Goal: Contribute content: Contribute content

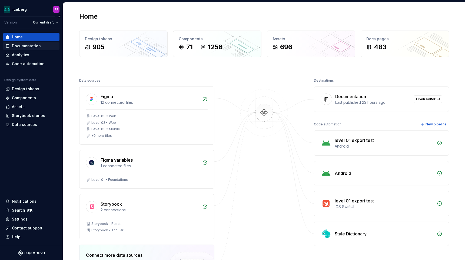
click at [42, 47] on div "Documentation" at bounding box center [31, 45] width 52 height 5
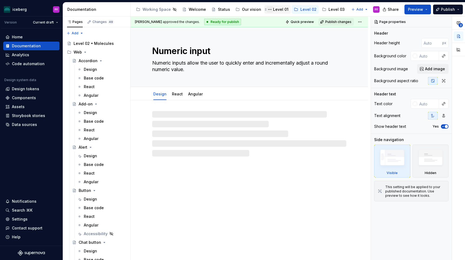
click at [270, 9] on button "Page tree" at bounding box center [270, 9] width 6 height 6
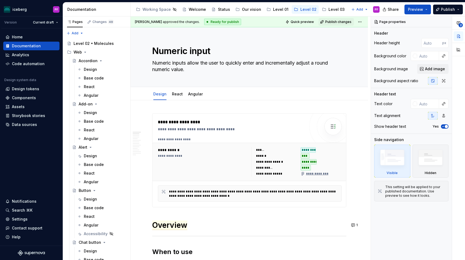
click at [278, 10] on html "iceberg PF Version Current draft Home Documentation Analytics Code automation D…" at bounding box center [232, 130] width 465 height 260
click at [278, 10] on div "Level 01" at bounding box center [280, 9] width 15 height 5
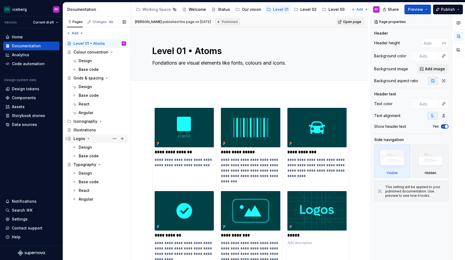
click at [78, 138] on div "Logos" at bounding box center [80, 138] width 12 height 5
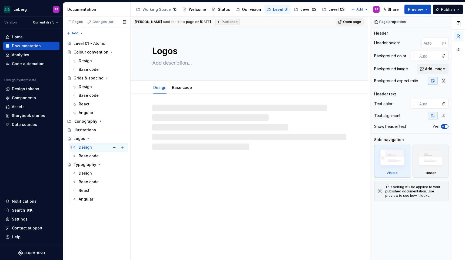
click at [84, 146] on div "Design" at bounding box center [85, 147] width 13 height 5
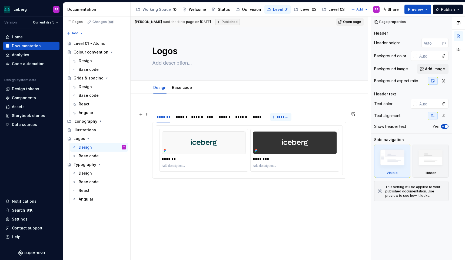
type textarea "*"
click at [280, 119] on span "*******" at bounding box center [283, 117] width 12 height 4
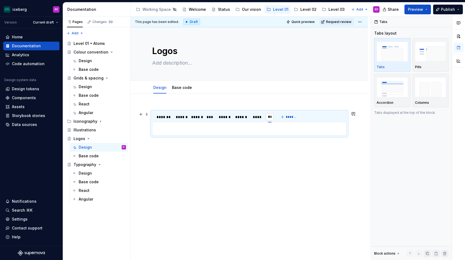
type input "*"
type input "*********"
click at [288, 111] on section "**********" at bounding box center [249, 123] width 194 height 24
drag, startPoint x: 279, startPoint y: 117, endPoint x: 212, endPoint y: 116, distance: 67.7
click at [212, 116] on div "*********" at bounding box center [209, 116] width 17 height 5
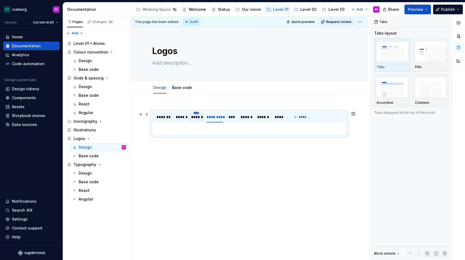
click at [198, 114] on html "iceberg PF Version Current draft Home Documentation Analytics Code automation D…" at bounding box center [232, 130] width 465 height 260
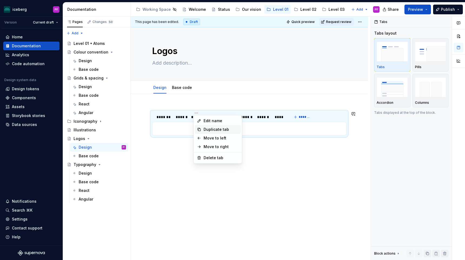
click at [208, 127] on div "Duplicate tab" at bounding box center [221, 129] width 35 height 5
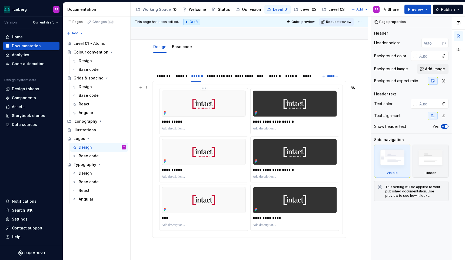
scroll to position [42, 0]
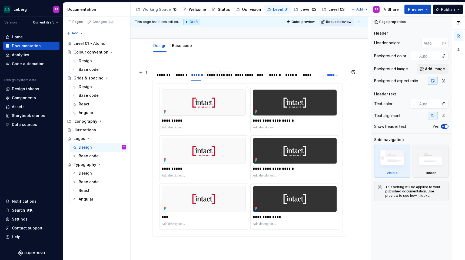
click at [216, 77] on div "**********" at bounding box center [218, 75] width 23 height 5
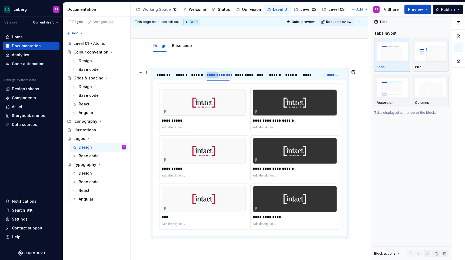
click at [216, 77] on div "**********" at bounding box center [218, 75] width 23 height 5
click at [220, 77] on input "**********" at bounding box center [218, 75] width 27 height 10
drag, startPoint x: 219, startPoint y: 75, endPoint x: 230, endPoint y: 75, distance: 11.1
click at [230, 75] on input "**********" at bounding box center [218, 75] width 27 height 10
type input "*********"
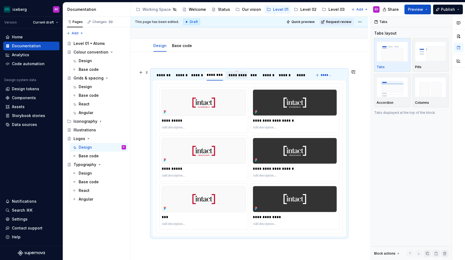
click at [242, 74] on div "*********" at bounding box center [237, 75] width 17 height 5
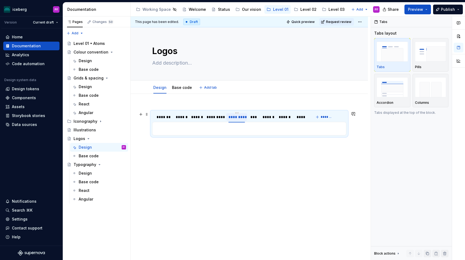
scroll to position [0, 0]
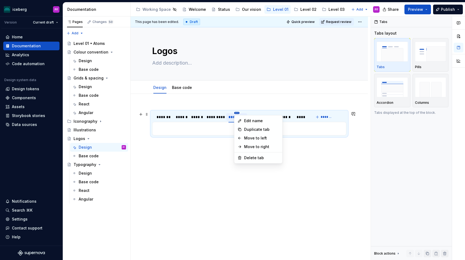
click at [237, 113] on html "iceberg PF Version Current draft Home Documentation Analytics Code automation D…" at bounding box center [232, 130] width 465 height 260
click at [250, 156] on div "Delete tab" at bounding box center [261, 157] width 35 height 5
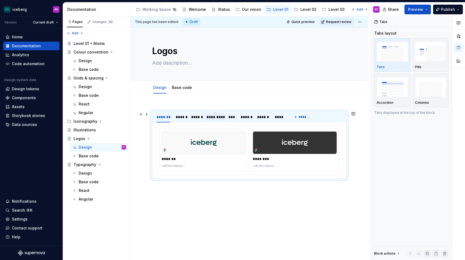
click at [211, 116] on div "*********" at bounding box center [215, 116] width 17 height 5
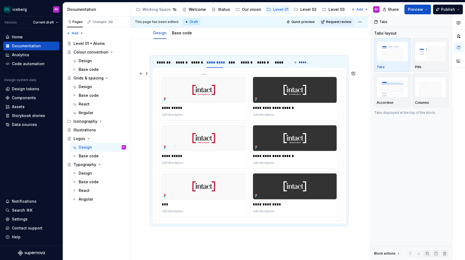
scroll to position [56, 0]
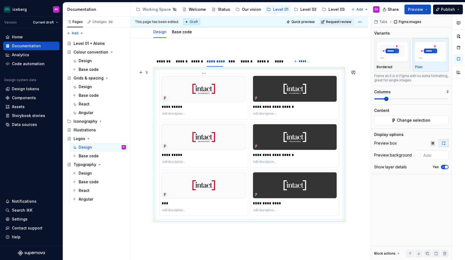
click at [165, 99] on icon at bounding box center [164, 99] width 1 height 1
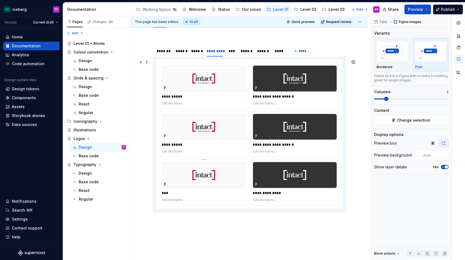
scroll to position [68, 0]
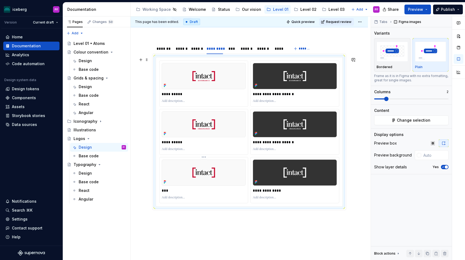
click at [191, 192] on p "***" at bounding box center [205, 190] width 86 height 5
click at [207, 197] on p at bounding box center [204, 198] width 84 height 4
click at [204, 158] on html "iceberg PF Version Current draft Home Documentation Analytics Code automation D…" at bounding box center [232, 130] width 465 height 260
click at [204, 157] on html "iceberg PF Version Current draft Home Documentation Analytics Code automation D…" at bounding box center [232, 130] width 465 height 260
drag, startPoint x: 168, startPoint y: 68, endPoint x: 173, endPoint y: 76, distance: 9.0
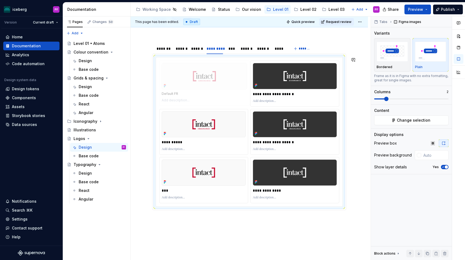
click at [173, 76] on body "iceberg PF Version Current draft Home Documentation Analytics Code automation D…" at bounding box center [232, 130] width 465 height 260
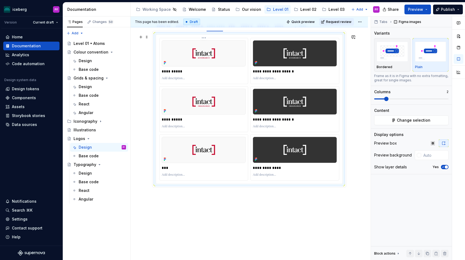
scroll to position [95, 0]
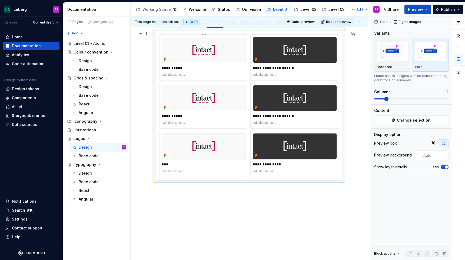
click at [207, 70] on p "**********" at bounding box center [205, 67] width 86 height 5
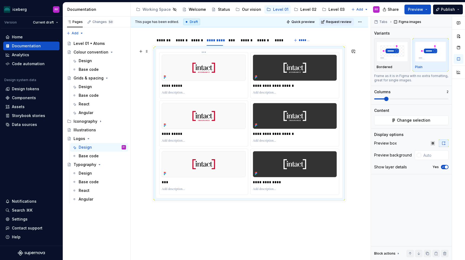
click at [204, 52] on html "iceberg PF Version Current draft Home Documentation Analytics Code automation D…" at bounding box center [232, 130] width 465 height 260
click at [305, 90] on html "iceberg PF Version Current draft Home Documentation Analytics Code automation D…" at bounding box center [232, 130] width 465 height 260
click at [297, 90] on div at bounding box center [295, 93] width 84 height 6
click at [239, 84] on p "**********" at bounding box center [205, 85] width 86 height 5
drag, startPoint x: 297, startPoint y: 86, endPoint x: 281, endPoint y: 92, distance: 17.4
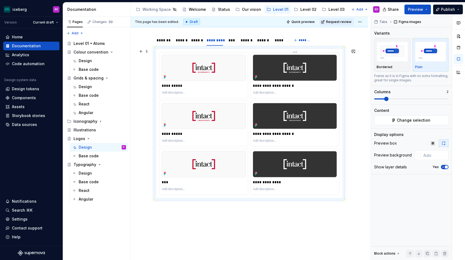
click at [281, 92] on div "**********" at bounding box center [295, 75] width 88 height 46
click at [307, 91] on p at bounding box center [295, 93] width 84 height 4
click at [246, 89] on div "**********" at bounding box center [204, 86] width 84 height 8
click at [241, 88] on p "**********" at bounding box center [205, 85] width 86 height 5
click at [146, 51] on span at bounding box center [147, 52] width 4 height 8
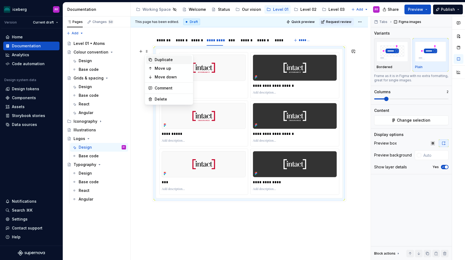
click at [159, 58] on div "Duplicate" at bounding box center [172, 59] width 35 height 5
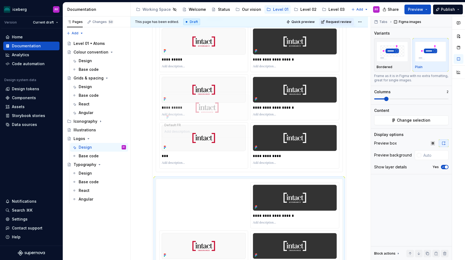
scroll to position [103, 0]
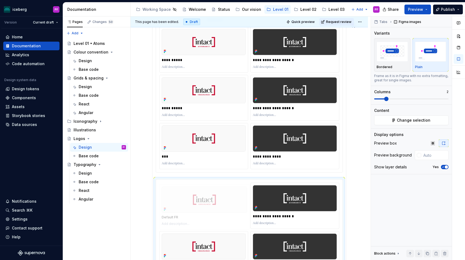
drag, startPoint x: 184, startPoint y: 136, endPoint x: 185, endPoint y: 93, distance: 43.1
click at [185, 93] on body "iceberg PF Version Current draft Home Documentation Analytics Code automation D…" at bounding box center [232, 130] width 465 height 260
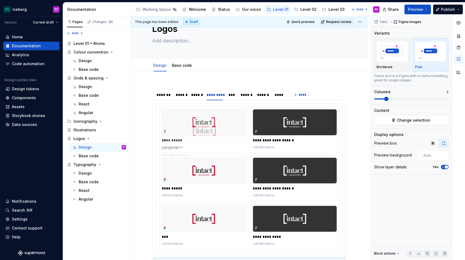
drag, startPoint x: 191, startPoint y: 196, endPoint x: 193, endPoint y: 150, distance: 46.3
click at [193, 150] on body "iceberg PF Version Current draft Home Documentation Analytics Code automation D…" at bounding box center [232, 130] width 465 height 260
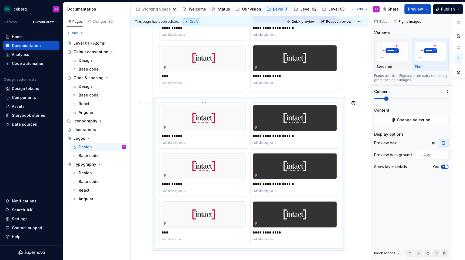
scroll to position [184, 0]
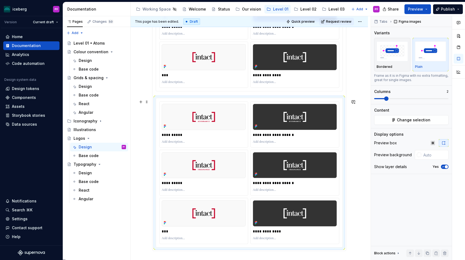
click at [246, 98] on div "**********" at bounding box center [249, 173] width 187 height 150
click at [243, 91] on div "**********" at bounding box center [249, 17] width 187 height 150
click at [231, 101] on div "**********" at bounding box center [249, 172] width 187 height 149
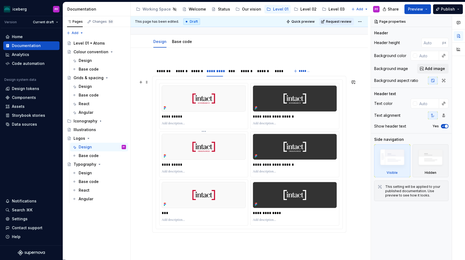
scroll to position [44, 0]
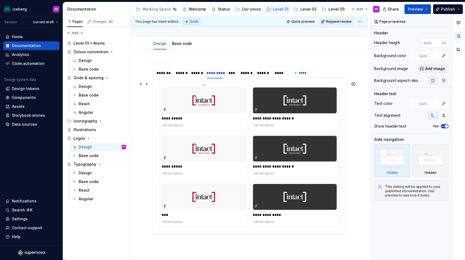
click at [179, 119] on p "**********" at bounding box center [205, 118] width 86 height 5
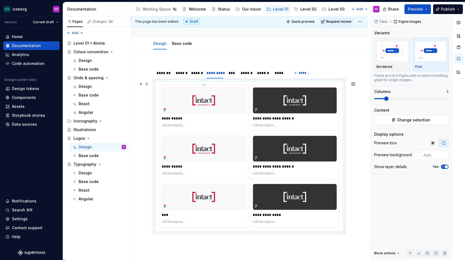
click at [185, 118] on p "**********" at bounding box center [205, 118] width 86 height 5
type textarea "*"
click at [164, 215] on p "***" at bounding box center [205, 214] width 86 height 5
click at [204, 103] on img at bounding box center [204, 100] width 84 height 26
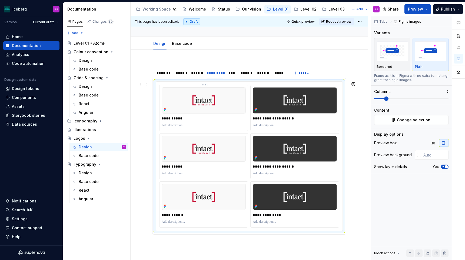
click at [220, 119] on p "**********" at bounding box center [205, 118] width 86 height 5
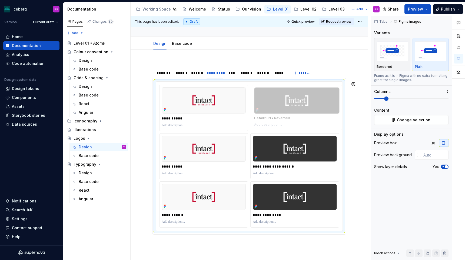
click at [264, 86] on body "iceberg PF Version Current draft Home Documentation Analytics Code automation D…" at bounding box center [232, 130] width 465 height 260
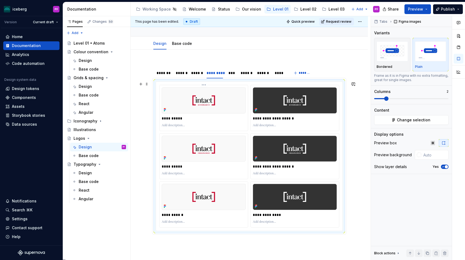
click at [164, 110] on icon at bounding box center [165, 110] width 4 height 4
click at [235, 108] on img at bounding box center [204, 100] width 84 height 26
click at [421, 118] on span "Change selection" at bounding box center [414, 119] width 34 height 5
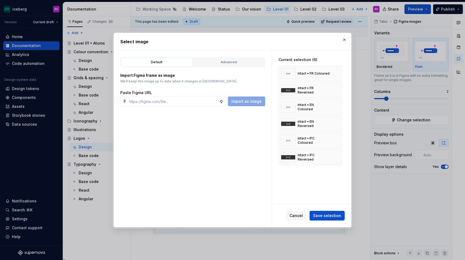
click at [218, 54] on div "Default Advanced Import Figma frame as image We’ll keep this image up to date w…" at bounding box center [193, 139] width 158 height 177
click at [218, 59] on button "Advanced" at bounding box center [229, 62] width 72 height 9
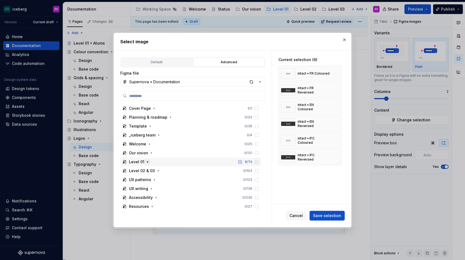
click at [146, 161] on icon "button" at bounding box center [148, 162] width 4 height 4
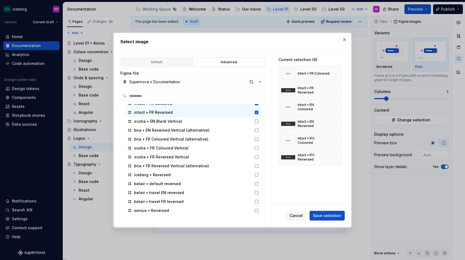
scroll to position [277, 0]
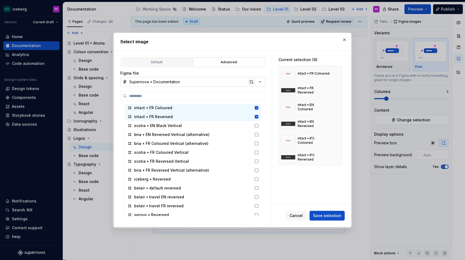
click at [252, 83] on div "button" at bounding box center [252, 82] width 8 height 8
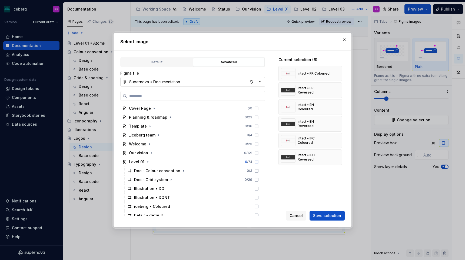
type textarea "*"
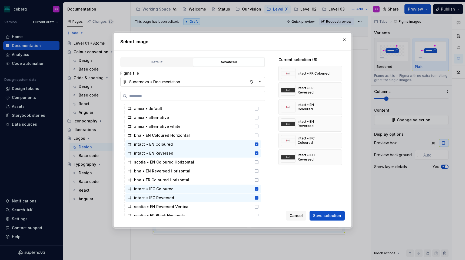
scroll to position [145, 0]
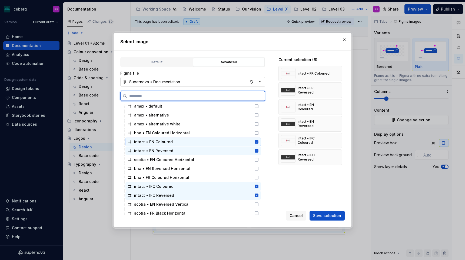
click at [259, 141] on icon at bounding box center [257, 142] width 4 height 4
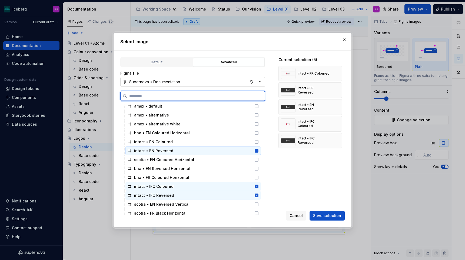
click at [261, 149] on div "intact • EN Reversed" at bounding box center [194, 151] width 136 height 9
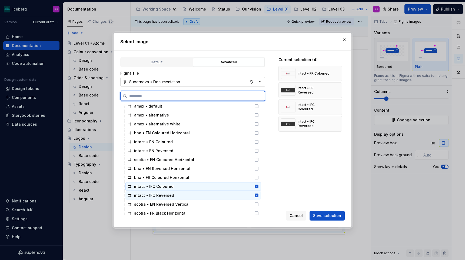
click at [261, 184] on div "intact • IFC Coloured" at bounding box center [194, 186] width 136 height 9
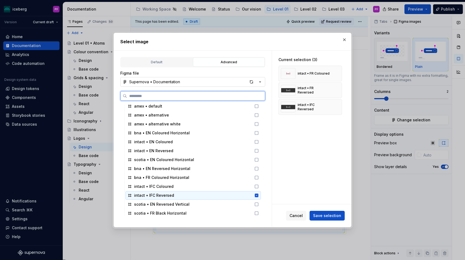
click at [259, 194] on icon at bounding box center [257, 196] width 4 height 4
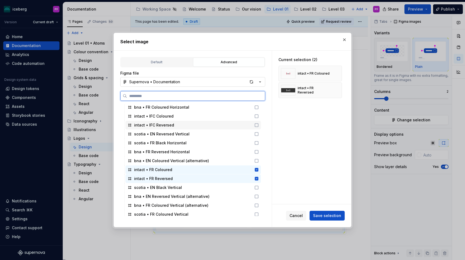
scroll to position [221, 0]
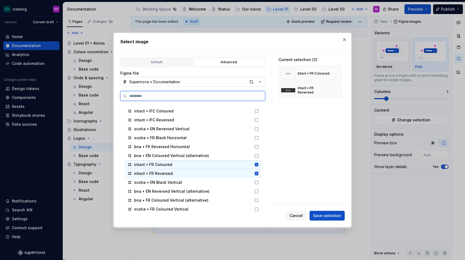
click at [259, 163] on icon at bounding box center [257, 165] width 4 height 4
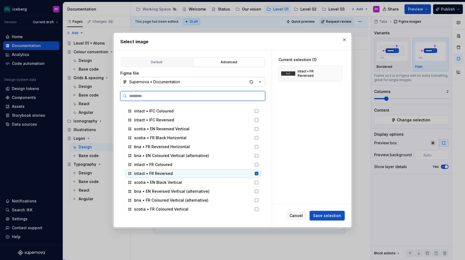
click at [260, 171] on div "intact • FR Reversed" at bounding box center [194, 173] width 136 height 9
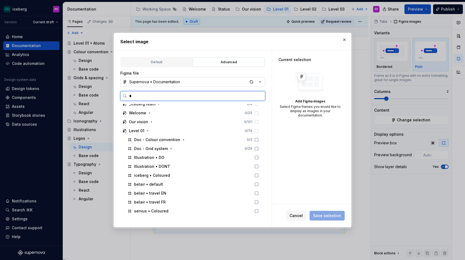
scroll to position [0, 0]
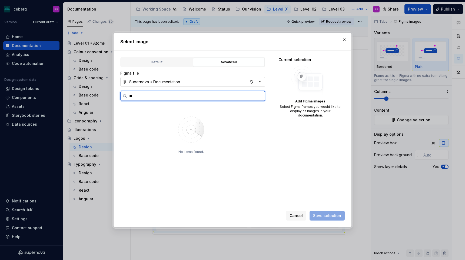
type input "*"
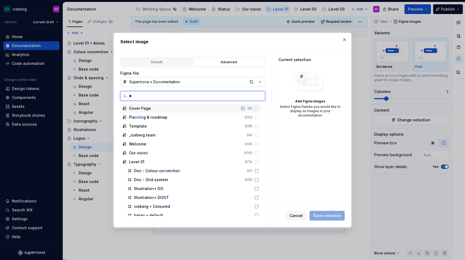
type input "**"
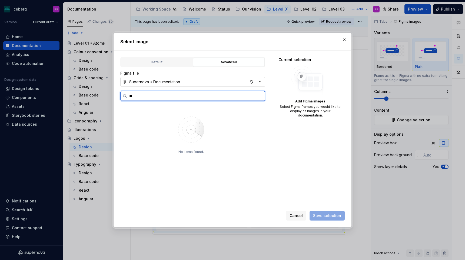
click at [262, 94] on input "**" at bounding box center [196, 95] width 138 height 5
click at [261, 95] on input "**" at bounding box center [196, 95] width 138 height 5
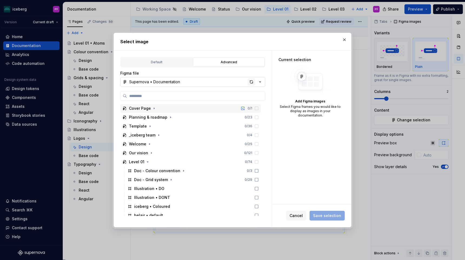
click at [252, 80] on div "button" at bounding box center [252, 82] width 8 height 8
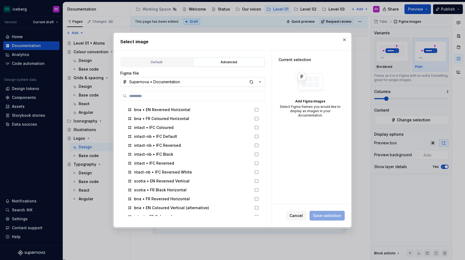
scroll to position [244, 0]
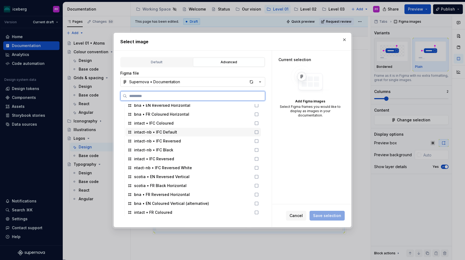
click at [259, 133] on icon at bounding box center [257, 132] width 4 height 4
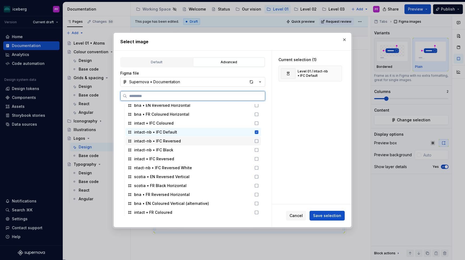
click at [258, 140] on icon at bounding box center [256, 141] width 3 height 3
click at [259, 149] on icon at bounding box center [257, 150] width 4 height 4
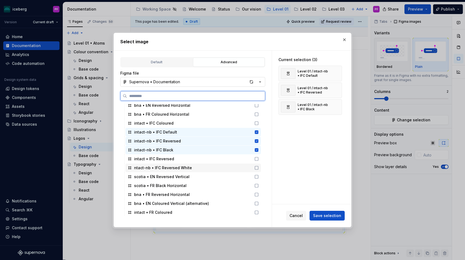
click at [259, 169] on icon at bounding box center [257, 168] width 4 height 4
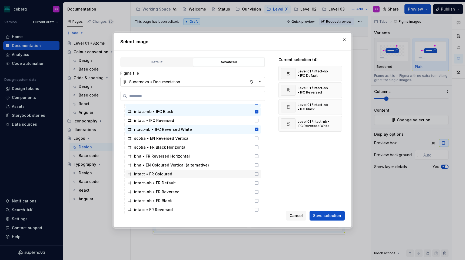
scroll to position [284, 0]
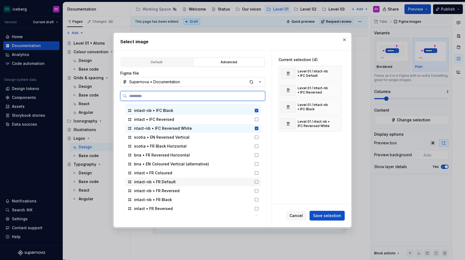
click at [259, 183] on icon at bounding box center [257, 182] width 4 height 4
click at [259, 190] on icon at bounding box center [257, 191] width 4 height 4
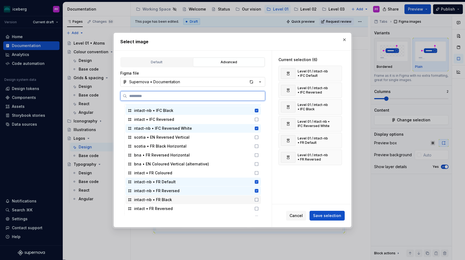
click at [259, 199] on icon at bounding box center [257, 200] width 4 height 4
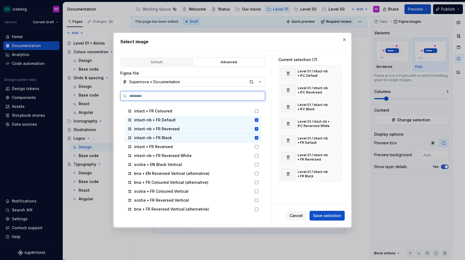
scroll to position [347, 0]
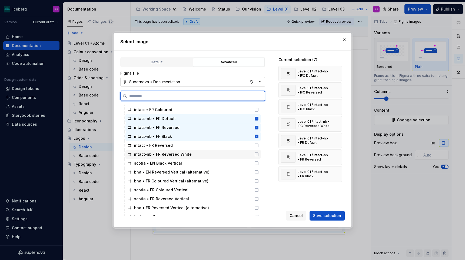
click at [259, 155] on icon at bounding box center [257, 154] width 4 height 4
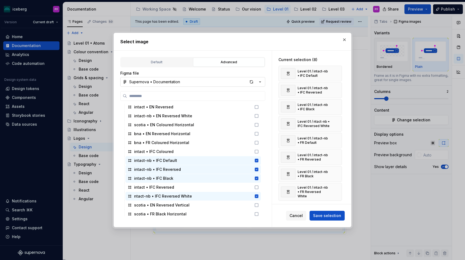
scroll to position [214, 0]
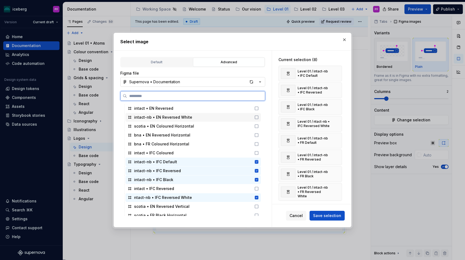
click at [259, 118] on icon at bounding box center [257, 117] width 4 height 4
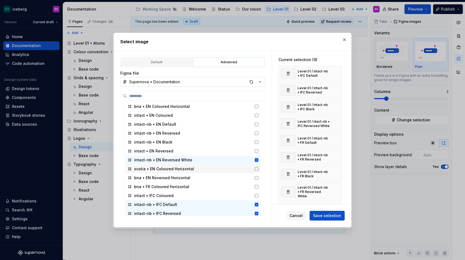
scroll to position [168, 0]
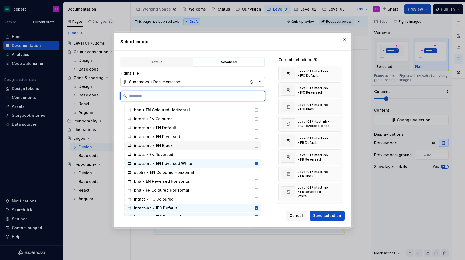
click at [259, 144] on icon at bounding box center [257, 146] width 4 height 4
click at [259, 137] on icon at bounding box center [257, 137] width 4 height 4
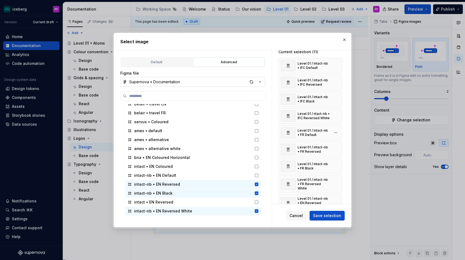
scroll to position [4, 0]
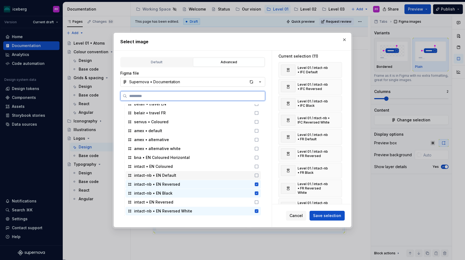
click at [259, 175] on icon at bounding box center [257, 175] width 4 height 4
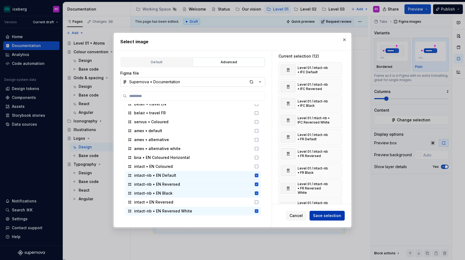
click at [322, 213] on button "Save selection" at bounding box center [327, 216] width 35 height 10
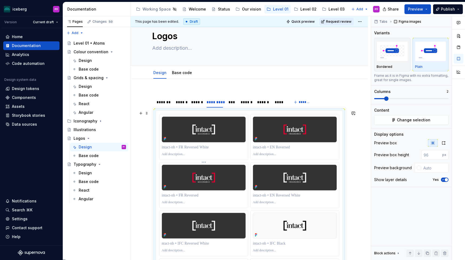
scroll to position [15, 0]
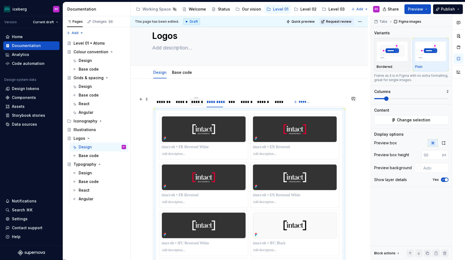
click at [199, 99] on div "******" at bounding box center [196, 102] width 15 height 8
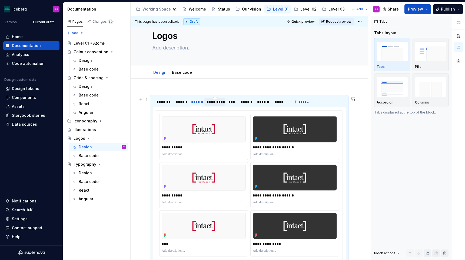
click at [215, 101] on div "*********" at bounding box center [215, 101] width 17 height 5
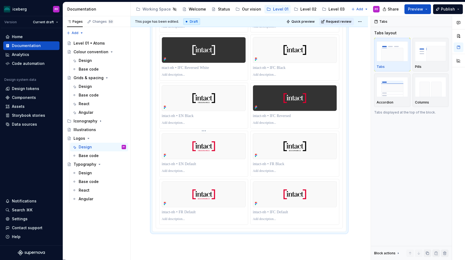
scroll to position [188, 0]
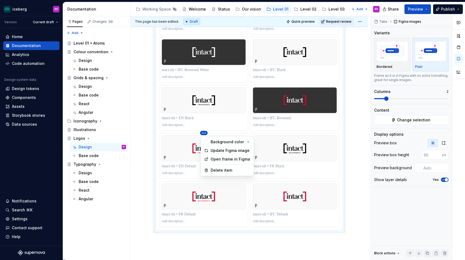
click at [210, 34] on html "iceberg PF Version Current draft Home Documentation Analytics Code automation D…" at bounding box center [232, 130] width 465 height 260
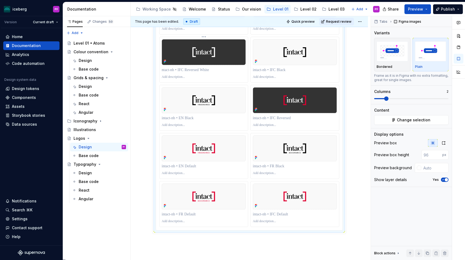
drag, startPoint x: 204, startPoint y: 133, endPoint x: 207, endPoint y: 52, distance: 80.7
click at [207, 48] on html "iceberg PF Version Current draft Home Documentation Analytics Code automation D…" at bounding box center [232, 130] width 465 height 260
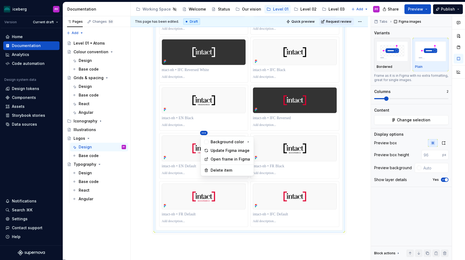
click at [205, 18] on html "iceberg PF Version Current draft Home Documentation Analytics Code automation D…" at bounding box center [232, 130] width 465 height 260
click at [198, 130] on html "iceberg PF Version Current draft Home Documentation Analytics Code automation D…" at bounding box center [232, 130] width 465 height 260
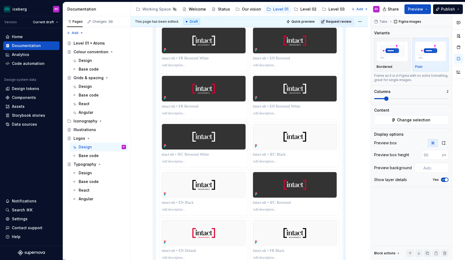
scroll to position [148, 0]
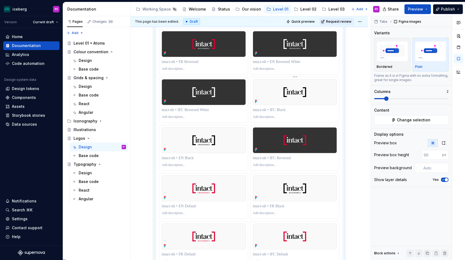
click at [285, 109] on p at bounding box center [295, 109] width 84 height 5
drag, startPoint x: 294, startPoint y: 110, endPoint x: 268, endPoint y: 110, distance: 25.4
click at [268, 110] on p at bounding box center [295, 109] width 84 height 5
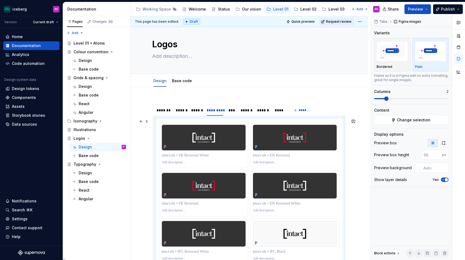
scroll to position [6, 0]
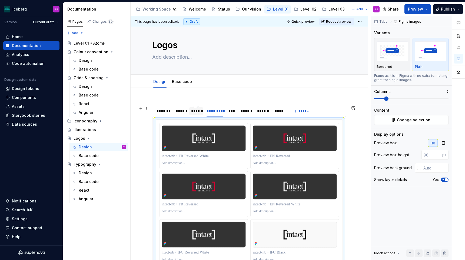
click at [198, 111] on div "******" at bounding box center [196, 111] width 10 height 5
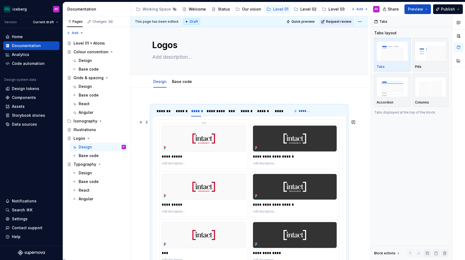
click at [173, 156] on p "**********" at bounding box center [205, 156] width 86 height 5
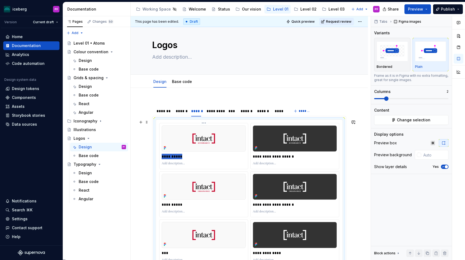
drag, startPoint x: 180, startPoint y: 156, endPoint x: 163, endPoint y: 156, distance: 17.6
click at [163, 156] on p "**********" at bounding box center [205, 156] width 86 height 5
click at [207, 110] on div "*********" at bounding box center [215, 111] width 17 height 5
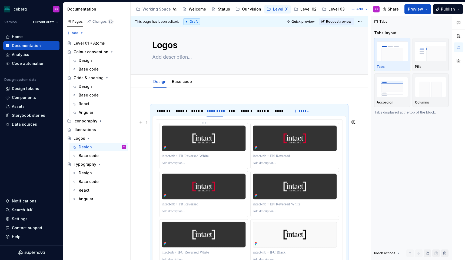
drag, startPoint x: 203, startPoint y: 155, endPoint x: 186, endPoint y: 155, distance: 17.3
click at [186, 155] on p at bounding box center [204, 156] width 84 height 5
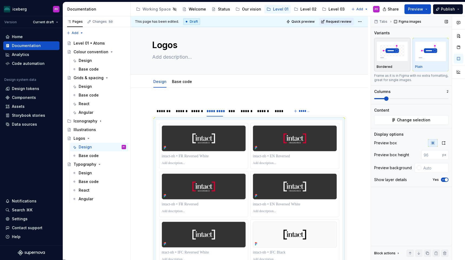
click at [395, 65] on div "Bordered" at bounding box center [392, 67] width 31 height 4
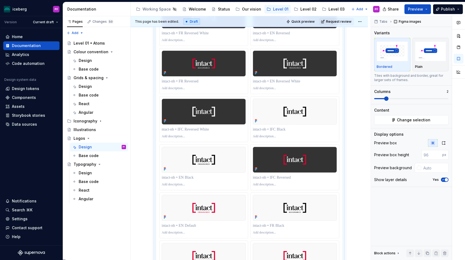
scroll to position [0, 0]
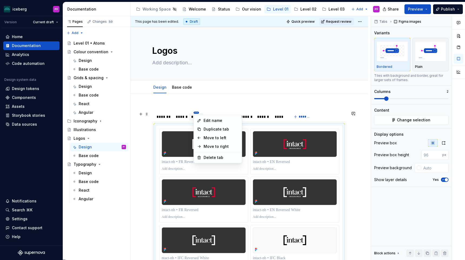
click at [196, 114] on html "iceberg PF Version Current draft Home Documentation Analytics Code automation D…" at bounding box center [232, 130] width 465 height 260
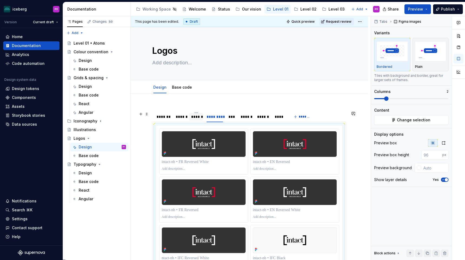
click at [192, 118] on html "iceberg PF Version Current draft Home Documentation Analytics Code automation D…" at bounding box center [232, 130] width 465 height 260
click at [192, 117] on div "******" at bounding box center [196, 116] width 10 height 5
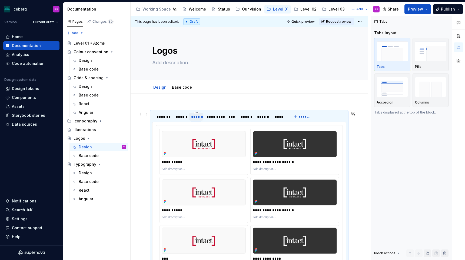
click at [200, 116] on div "******" at bounding box center [196, 116] width 10 height 5
click at [209, 132] on img at bounding box center [204, 144] width 84 height 26
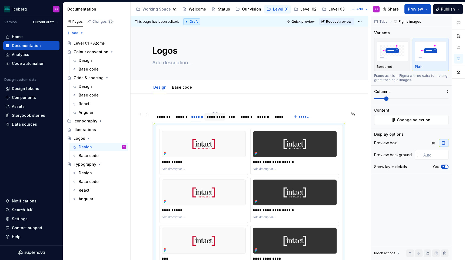
click at [218, 116] on div "*********" at bounding box center [215, 116] width 17 height 5
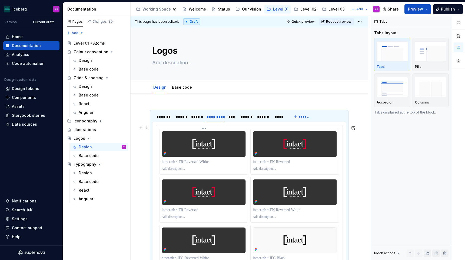
click at [216, 142] on img at bounding box center [204, 144] width 84 height 26
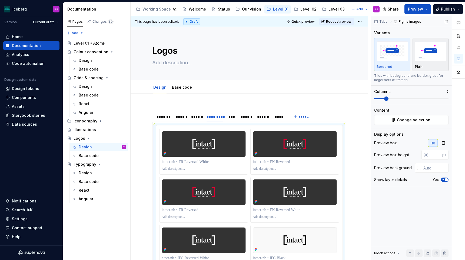
click at [424, 63] on div "Plain" at bounding box center [430, 54] width 31 height 29
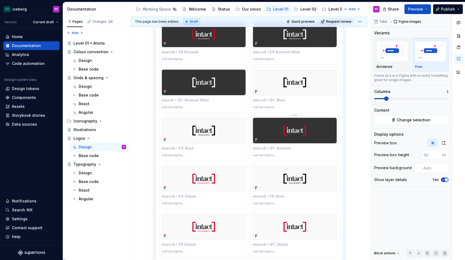
scroll to position [149, 0]
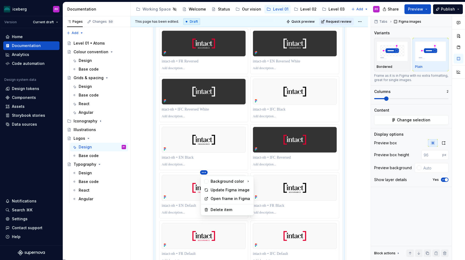
click at [206, 144] on html "iceberg PF Version Current draft Home Documentation Analytics Code automation D…" at bounding box center [232, 130] width 465 height 260
drag, startPoint x: 206, startPoint y: 174, endPoint x: 191, endPoint y: 172, distance: 14.7
click at [190, 171] on html "iceberg PF Version Current draft Home Documentation Analytics Code automation D…" at bounding box center [232, 130] width 465 height 260
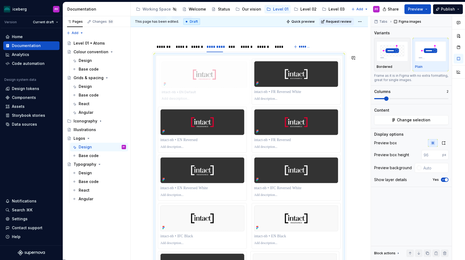
drag, startPoint x: 200, startPoint y: 183, endPoint x: 205, endPoint y: 68, distance: 115.1
click at [205, 66] on body "iceberg PF Version Current draft Home Documentation Analytics Code automation D…" at bounding box center [232, 130] width 465 height 260
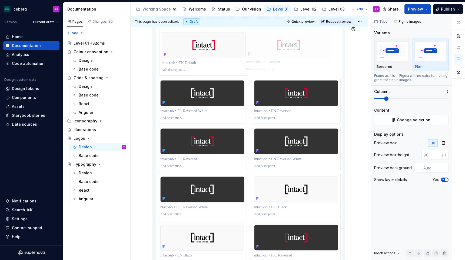
scroll to position [82, 0]
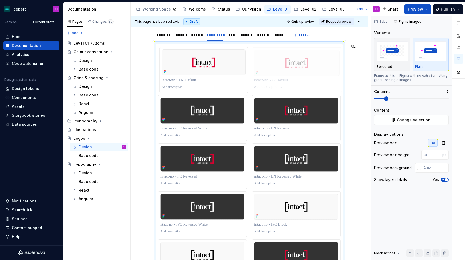
drag, startPoint x: 194, startPoint y: 240, endPoint x: 279, endPoint y: 56, distance: 202.7
click at [279, 56] on body "iceberg PF Version Current draft Home Documentation Analytics Code automation D…" at bounding box center [232, 130] width 465 height 260
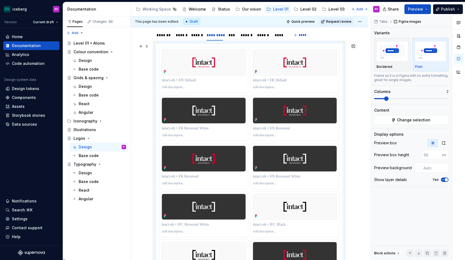
click at [347, 63] on div "**********" at bounding box center [249, 190] width 194 height 301
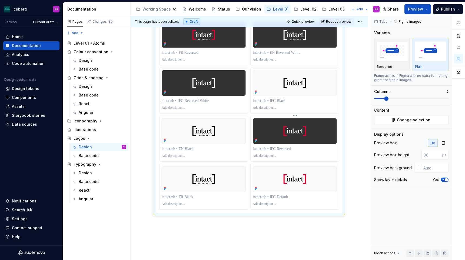
scroll to position [207, 0]
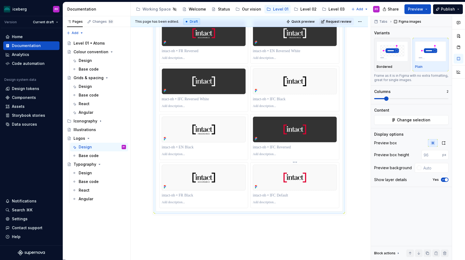
drag, startPoint x: 279, startPoint y: 198, endPoint x: 281, endPoint y: 166, distance: 32.0
click at [270, 167] on div at bounding box center [295, 185] width 88 height 45
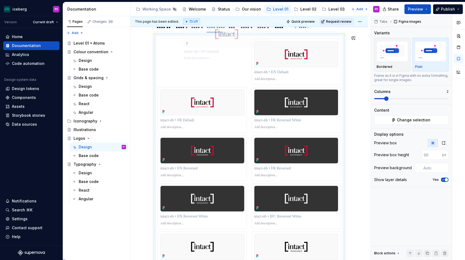
scroll to position [60, 0]
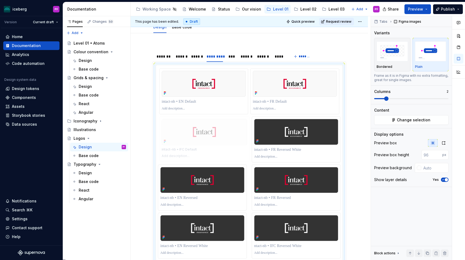
drag, startPoint x: 295, startPoint y: 170, endPoint x: 207, endPoint y: 116, distance: 102.8
click at [207, 116] on body "iceberg PF Version Current draft Home Documentation Analytics Code automation D…" at bounding box center [232, 130] width 465 height 260
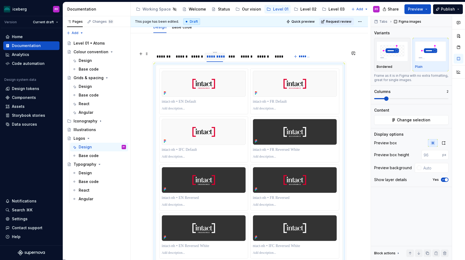
click at [222, 58] on div "*********" at bounding box center [215, 56] width 17 height 5
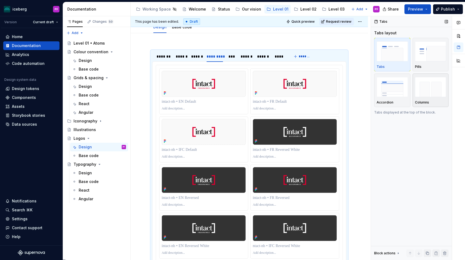
click at [435, 84] on img "button" at bounding box center [430, 87] width 31 height 20
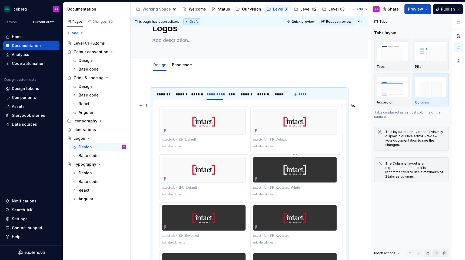
scroll to position [22, 0]
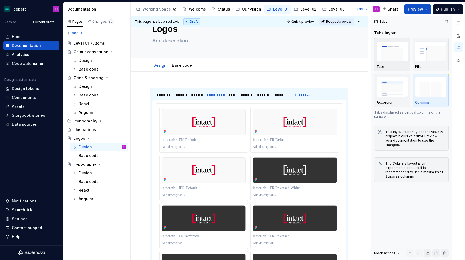
click at [382, 51] on img "button" at bounding box center [392, 51] width 31 height 20
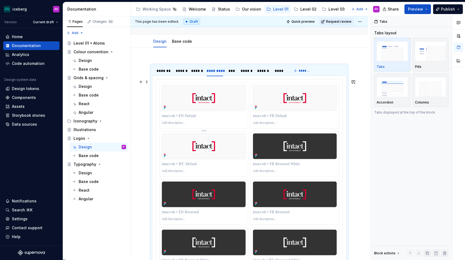
scroll to position [48, 0]
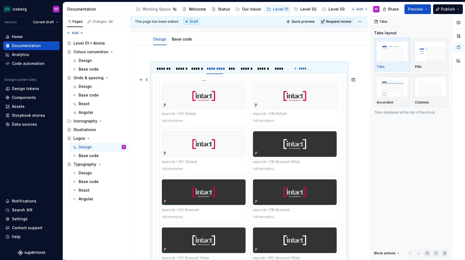
click at [232, 119] on p at bounding box center [204, 121] width 84 height 4
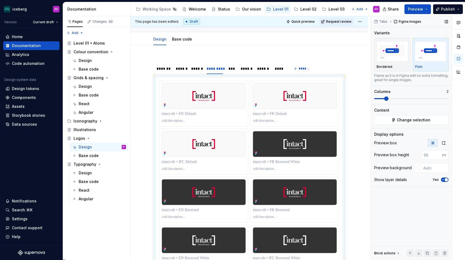
click at [448, 91] on p "2" at bounding box center [448, 92] width 2 height 4
click at [448, 90] on p "2" at bounding box center [448, 92] width 2 height 4
click at [449, 91] on div "Tabs Figma images Variants Bordered Plain Frame as it is in Figma with no extra…" at bounding box center [411, 138] width 81 height 244
click at [395, 94] on div "Columns 2" at bounding box center [412, 95] width 74 height 12
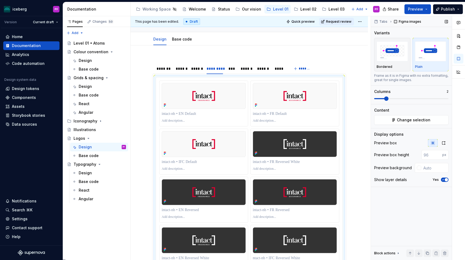
scroll to position [63, 0]
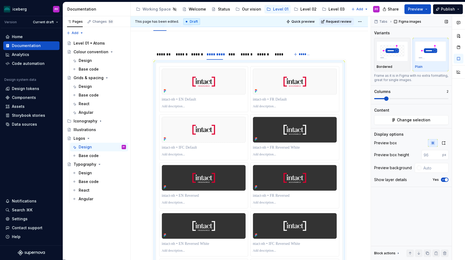
click at [389, 98] on span at bounding box center [387, 99] width 4 height 4
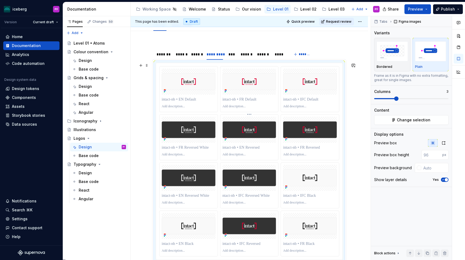
drag, startPoint x: 267, startPoint y: 153, endPoint x: 225, endPoint y: 151, distance: 42.3
click at [225, 152] on div at bounding box center [250, 155] width 54 height 6
drag, startPoint x: 256, startPoint y: 149, endPoint x: 197, endPoint y: 143, distance: 59.5
click at [197, 143] on div at bounding box center [249, 161] width 180 height 190
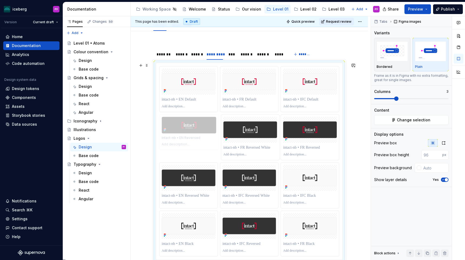
drag, startPoint x: 265, startPoint y: 117, endPoint x: 214, endPoint y: 118, distance: 51.1
click at [214, 118] on body "iceberg PF Version Current draft Home Documentation Analytics Code automation D…" at bounding box center [232, 130] width 465 height 260
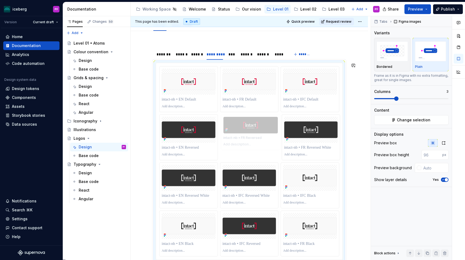
drag, startPoint x: 313, startPoint y: 142, endPoint x: 255, endPoint y: 143, distance: 57.1
click at [255, 143] on body "iceberg PF Version Current draft Home Documentation Analytics Code automation D…" at bounding box center [232, 130] width 465 height 260
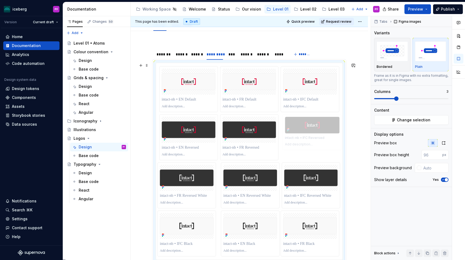
drag, startPoint x: 237, startPoint y: 233, endPoint x: 300, endPoint y: 149, distance: 105.3
click at [300, 149] on body "iceberg PF Version Current draft Home Documentation Analytics Code automation D…" at bounding box center [232, 130] width 465 height 260
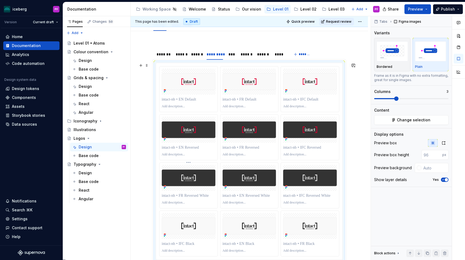
drag, startPoint x: 199, startPoint y: 244, endPoint x: 198, endPoint y: 184, distance: 59.5
click at [200, 180] on div at bounding box center [249, 161] width 180 height 190
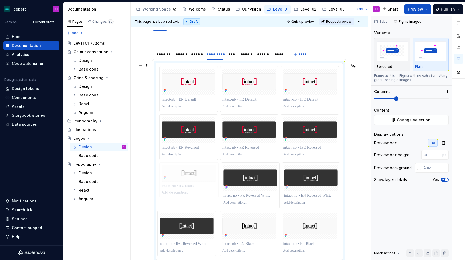
drag, startPoint x: 189, startPoint y: 210, endPoint x: 195, endPoint y: 166, distance: 44.0
click at [195, 166] on body "iceberg PF Version Current draft Home Documentation Analytics Code automation D…" at bounding box center [232, 130] width 465 height 260
drag, startPoint x: 262, startPoint y: 245, endPoint x: 212, endPoint y: 214, distance: 58.4
click at [212, 214] on div at bounding box center [249, 161] width 180 height 190
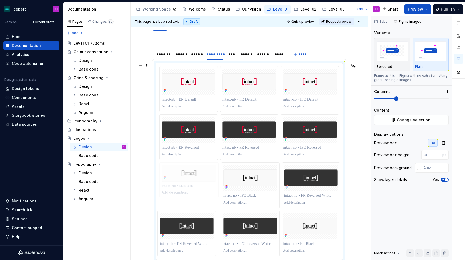
drag, startPoint x: 253, startPoint y: 225, endPoint x: 179, endPoint y: 181, distance: 85.9
click at [179, 181] on body "iceberg PF Version Current draft Home Documentation Analytics Code automation D…" at bounding box center [232, 130] width 465 height 260
drag, startPoint x: 316, startPoint y: 245, endPoint x: 302, endPoint y: 234, distance: 17.9
click at [281, 226] on div at bounding box center [249, 161] width 180 height 190
drag, startPoint x: 318, startPoint y: 245, endPoint x: 285, endPoint y: 223, distance: 40.2
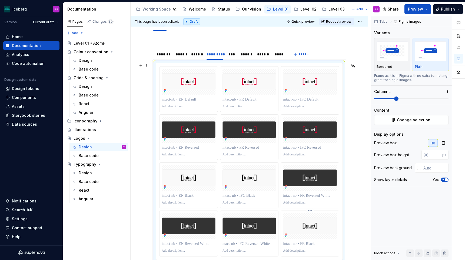
click at [285, 223] on div at bounding box center [310, 233] width 58 height 45
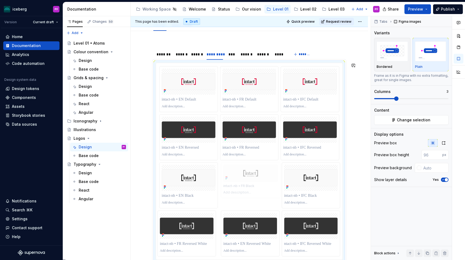
drag, startPoint x: 306, startPoint y: 226, endPoint x: 262, endPoint y: 194, distance: 54.4
click at [262, 194] on body "iceberg PF Version Current draft Home Documentation Analytics Code automation D…" at bounding box center [232, 130] width 465 height 260
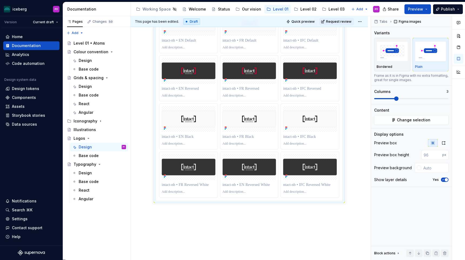
scroll to position [125, 0]
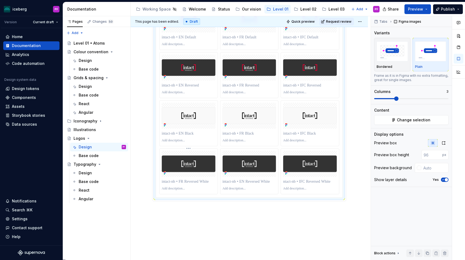
drag, startPoint x: 248, startPoint y: 183, endPoint x: 195, endPoint y: 181, distance: 53.1
click at [195, 181] on div at bounding box center [249, 99] width 180 height 190
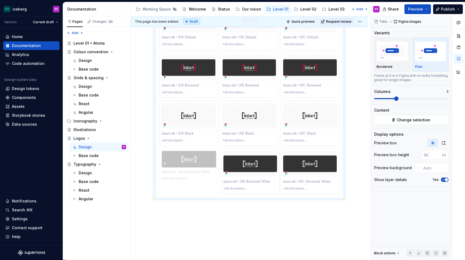
drag, startPoint x: 200, startPoint y: 176, endPoint x: 160, endPoint y: 175, distance: 39.8
click at [160, 175] on body "iceberg PF Version Current draft Home Documentation Analytics Code automation D…" at bounding box center [232, 130] width 465 height 260
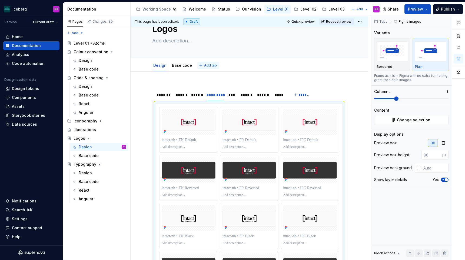
scroll to position [0, 0]
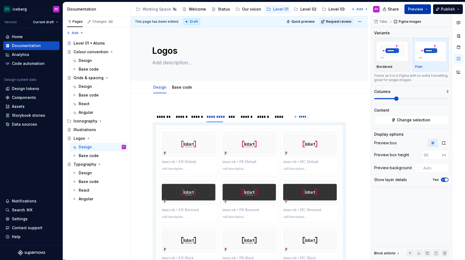
click at [422, 8] on span "Preview" at bounding box center [415, 8] width 15 height 5
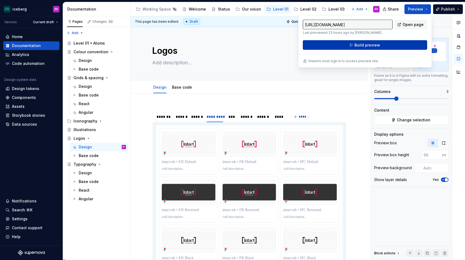
click at [364, 41] on button "Build preview" at bounding box center [365, 45] width 124 height 10
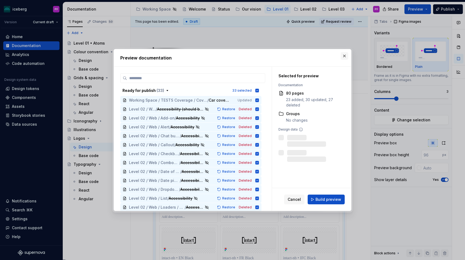
click at [345, 58] on button "button" at bounding box center [345, 56] width 8 height 8
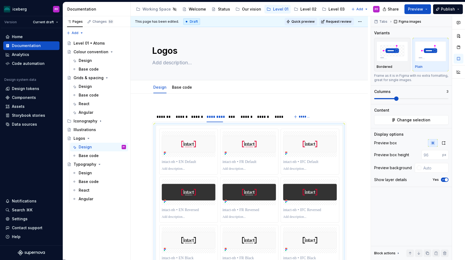
click at [308, 22] on span "Quick preview" at bounding box center [303, 21] width 23 height 4
click at [192, 120] on div "******" at bounding box center [196, 117] width 15 height 8
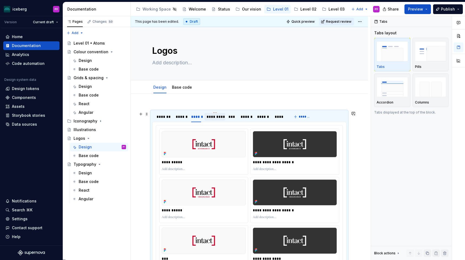
click at [215, 120] on div "*********" at bounding box center [215, 117] width 21 height 8
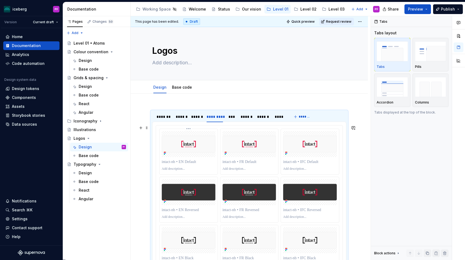
click at [186, 162] on p at bounding box center [189, 161] width 54 height 5
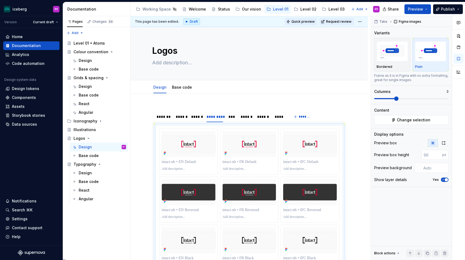
click at [308, 19] on span "Quick preview" at bounding box center [303, 21] width 23 height 4
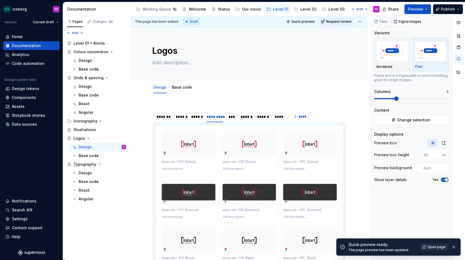
click at [429, 246] on link "Open page" at bounding box center [434, 248] width 27 height 8
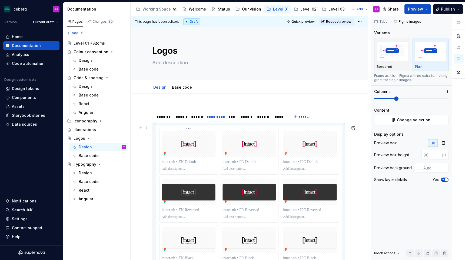
click at [195, 143] on img at bounding box center [189, 144] width 54 height 17
click at [391, 122] on button "Change selection" at bounding box center [412, 120] width 74 height 10
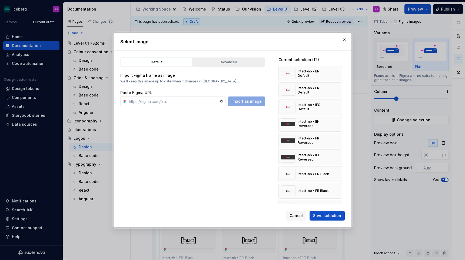
click at [229, 63] on div "Advanced" at bounding box center [229, 62] width 68 height 5
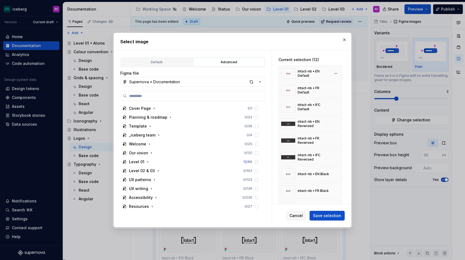
click at [293, 74] on img at bounding box center [288, 73] width 15 height 11
click at [287, 74] on img at bounding box center [288, 73] width 15 height 11
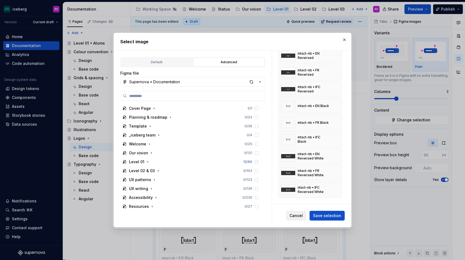
click at [296, 217] on span "Cancel" at bounding box center [296, 215] width 13 height 5
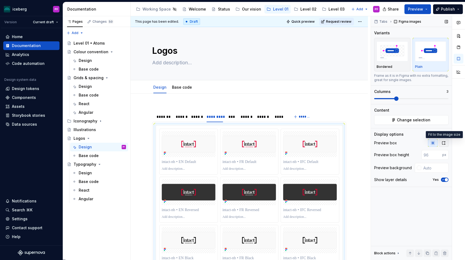
click at [443, 144] on icon "button" at bounding box center [444, 143] width 3 height 3
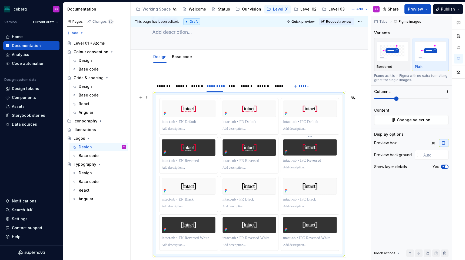
scroll to position [0, 0]
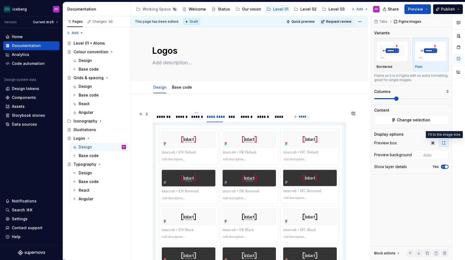
click at [199, 117] on div "******" at bounding box center [196, 116] width 10 height 5
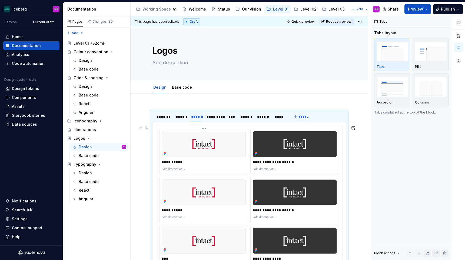
click at [218, 133] on img at bounding box center [204, 144] width 84 height 26
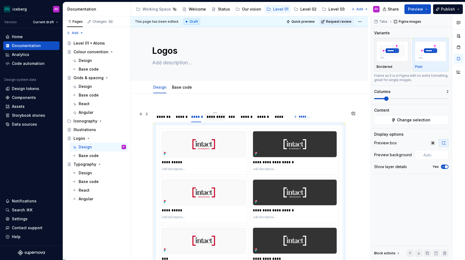
click at [215, 118] on div "*********" at bounding box center [215, 116] width 17 height 5
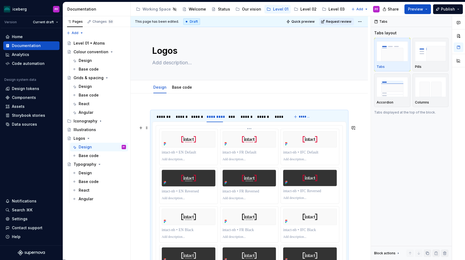
click at [222, 143] on div at bounding box center [250, 147] width 58 height 36
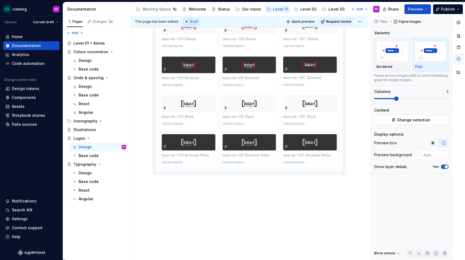
scroll to position [119, 0]
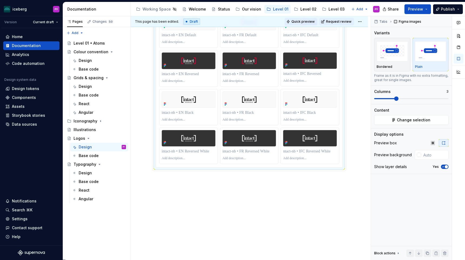
click at [312, 18] on button "Quick preview" at bounding box center [301, 22] width 32 height 8
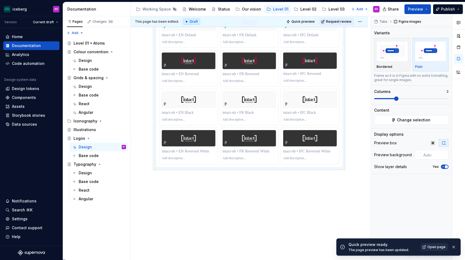
click at [426, 247] on link "Open page" at bounding box center [434, 248] width 27 height 8
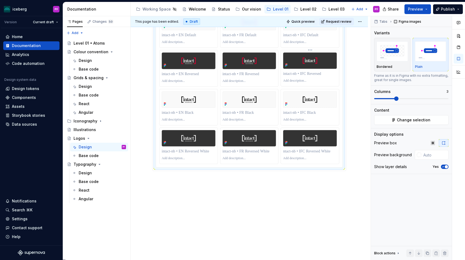
scroll to position [0, 0]
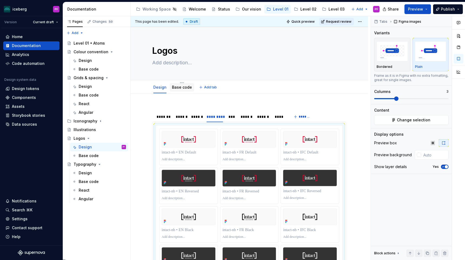
click at [189, 88] on link "Base code" at bounding box center [182, 87] width 20 height 5
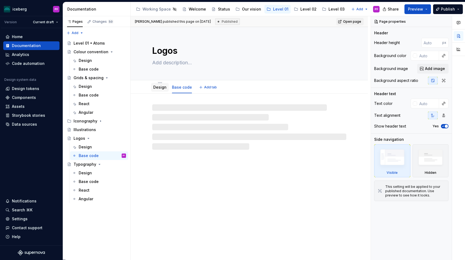
click at [160, 90] on div "Design" at bounding box center [159, 87] width 13 height 6
click at [157, 89] on link "Design" at bounding box center [159, 87] width 13 height 5
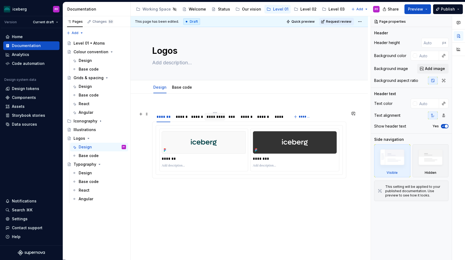
click at [210, 116] on div "*********" at bounding box center [215, 116] width 17 height 5
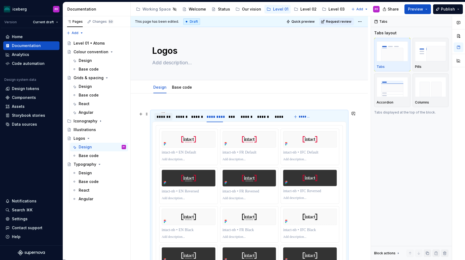
click at [171, 118] on div "*******" at bounding box center [164, 117] width 18 height 8
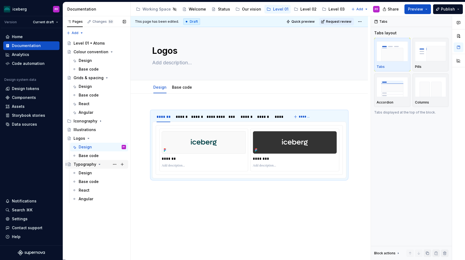
click at [87, 165] on div "Typography" at bounding box center [85, 164] width 23 height 5
click at [87, 171] on div "Design" at bounding box center [85, 172] width 13 height 5
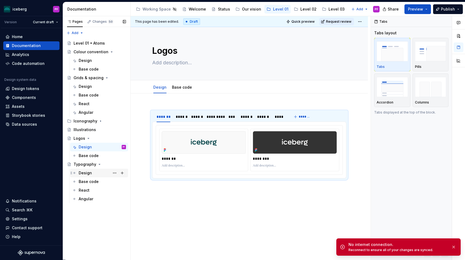
click at [82, 170] on div "Design" at bounding box center [102, 173] width 47 height 8
click at [83, 166] on div "Typography" at bounding box center [85, 164] width 23 height 5
click at [87, 134] on div "Illustrations" at bounding box center [96, 130] width 63 height 9
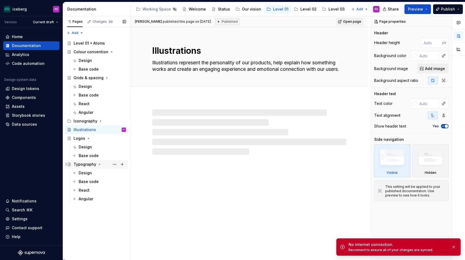
click at [83, 165] on div "Typography" at bounding box center [85, 164] width 23 height 5
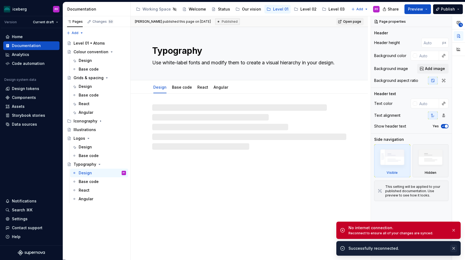
click at [456, 248] on button "button" at bounding box center [454, 249] width 7 height 8
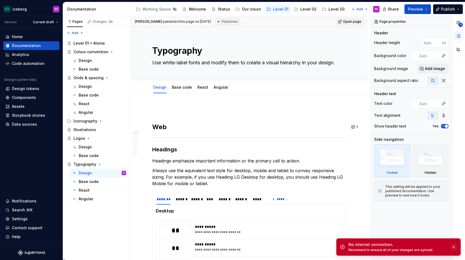
click at [453, 249] on button "button" at bounding box center [454, 248] width 7 height 8
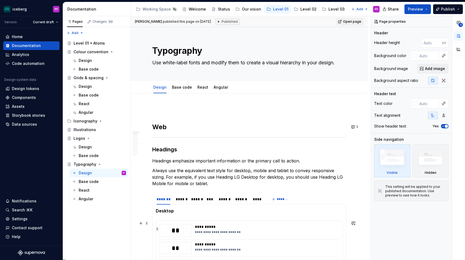
type textarea "*"
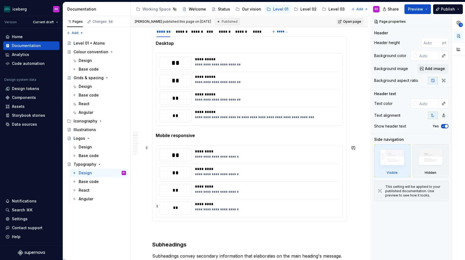
scroll to position [168, 0]
click at [196, 32] on div "******" at bounding box center [196, 30] width 10 height 5
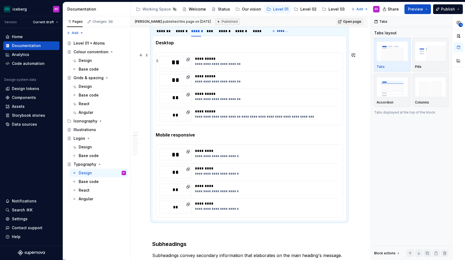
scroll to position [155, 0]
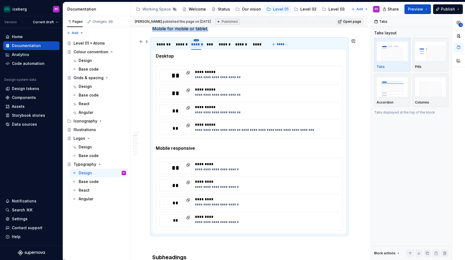
click at [195, 40] on html "iceberg PF Version Current draft Home Documentation Analytics Code automation D…" at bounding box center [232, 130] width 465 height 260
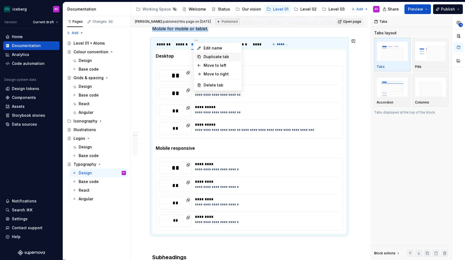
click at [205, 56] on div "Duplicate tab" at bounding box center [221, 56] width 35 height 5
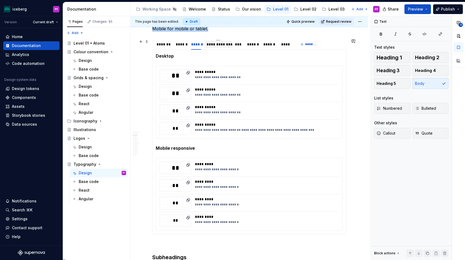
click at [219, 46] on div "**********" at bounding box center [218, 44] width 23 height 5
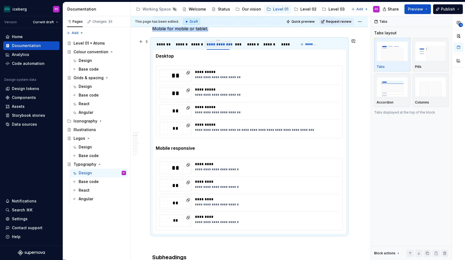
click at [219, 46] on div "**********" at bounding box center [218, 44] width 23 height 5
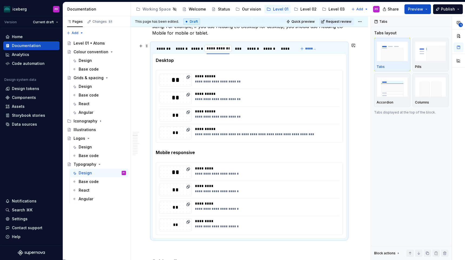
click at [220, 47] on input "**********" at bounding box center [218, 49] width 27 height 10
drag, startPoint x: 219, startPoint y: 47, endPoint x: 229, endPoint y: 48, distance: 9.8
click at [229, 48] on input "**********" at bounding box center [218, 49] width 27 height 10
type input "*********"
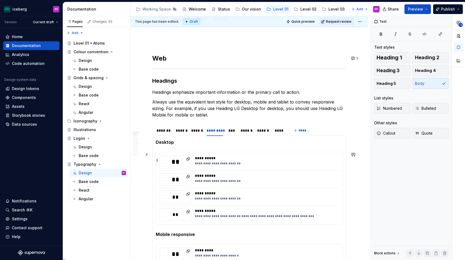
scroll to position [73, 0]
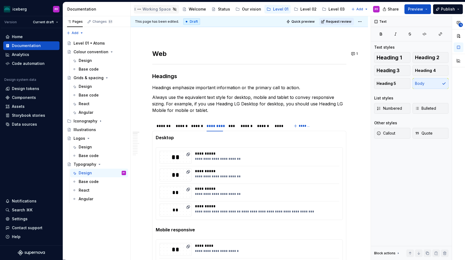
type textarea "*"
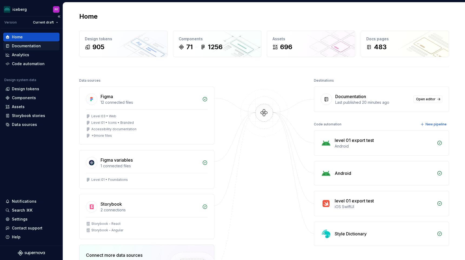
click at [33, 44] on div "Documentation" at bounding box center [26, 45] width 29 height 5
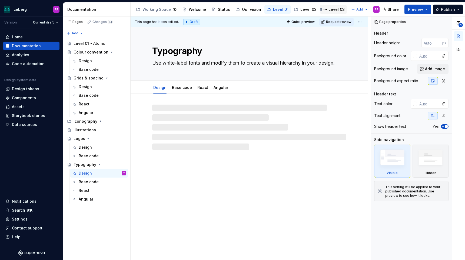
click at [336, 8] on div "Level 03" at bounding box center [337, 9] width 16 height 5
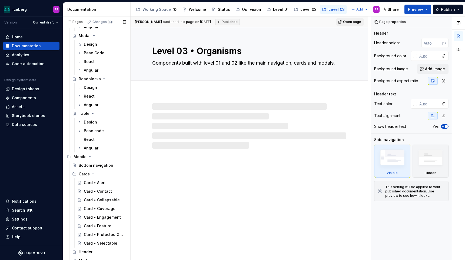
scroll to position [219, 0]
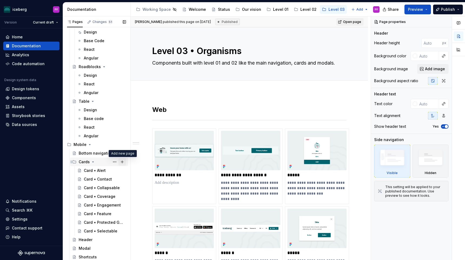
click at [122, 162] on button "Page tree" at bounding box center [123, 162] width 8 height 8
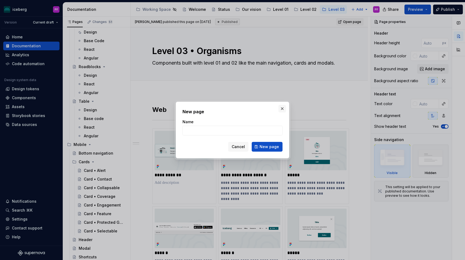
click at [281, 109] on button "button" at bounding box center [283, 109] width 8 height 8
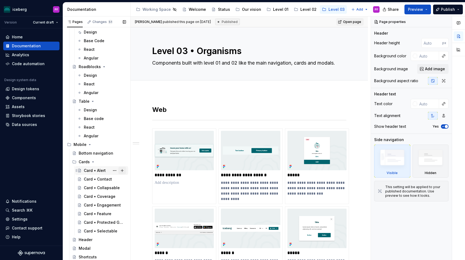
click at [121, 169] on button "Page tree" at bounding box center [123, 171] width 8 height 8
type textarea "*"
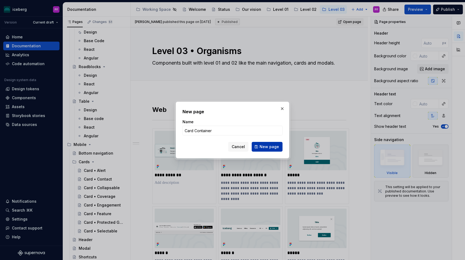
type input "Card Container"
click at [257, 146] on button "New page" at bounding box center [267, 147] width 31 height 10
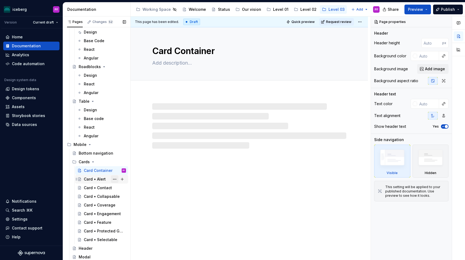
click at [114, 178] on button "Page tree" at bounding box center [115, 180] width 8 height 8
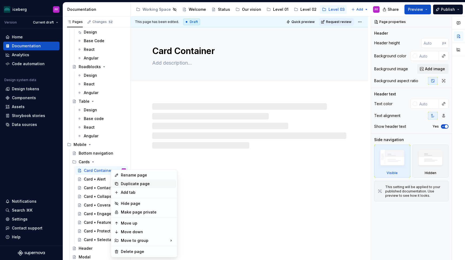
click at [123, 183] on div "Duplicate page" at bounding box center [147, 183] width 53 height 5
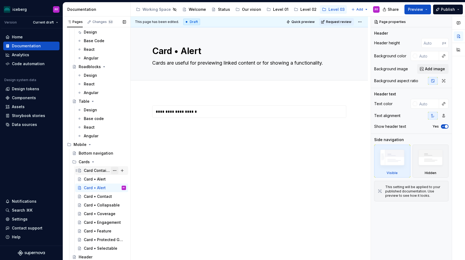
click at [114, 169] on button "Page tree" at bounding box center [115, 171] width 8 height 8
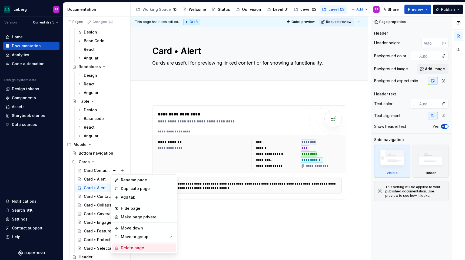
click at [124, 247] on div "Delete page" at bounding box center [147, 247] width 53 height 5
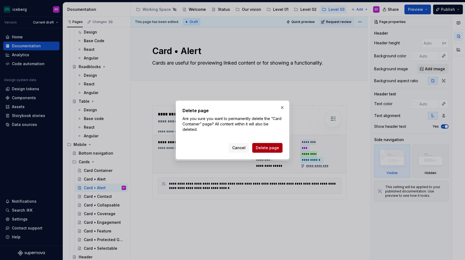
click at [266, 145] on span "Delete page" at bounding box center [267, 147] width 23 height 5
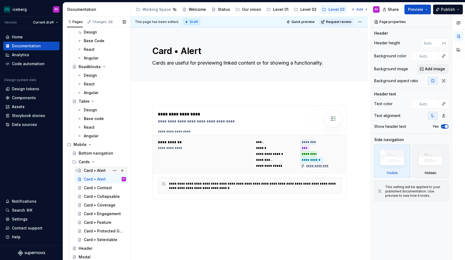
click at [95, 171] on div "Card • Alert" at bounding box center [95, 170] width 22 height 5
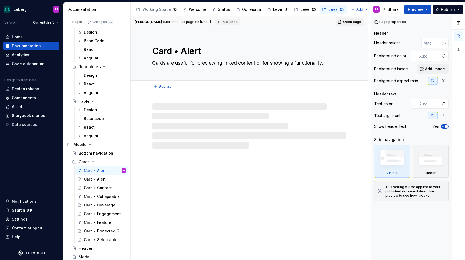
click at [182, 49] on textarea "Card • Alert" at bounding box center [248, 51] width 194 height 13
click at [205, 51] on textarea "Card • Alert" at bounding box center [248, 51] width 194 height 13
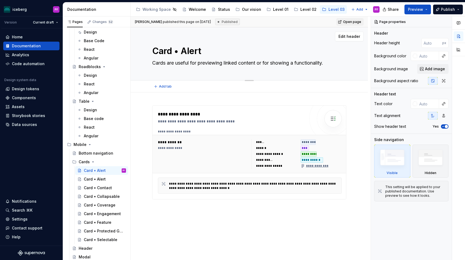
drag, startPoint x: 206, startPoint y: 51, endPoint x: 177, endPoint y: 51, distance: 29.2
click at [177, 51] on textarea "Card • Alert" at bounding box center [248, 51] width 194 height 13
type textarea "*"
type textarea "Card •"
type textarea "*"
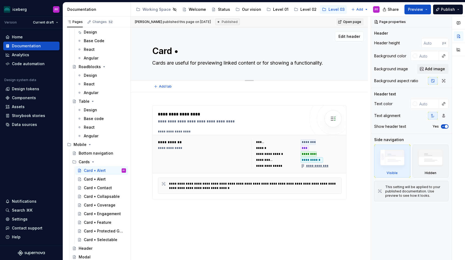
type textarea "Card"
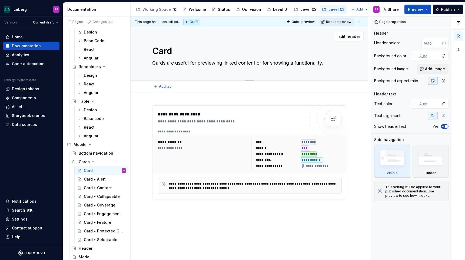
type textarea "*"
type textarea "Card C"
type textarea "*"
type textarea "Card Co"
type textarea "*"
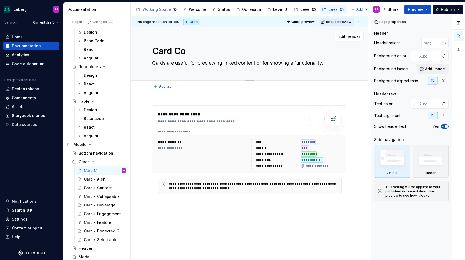
type textarea "Card Con"
type textarea "*"
type textarea "Card Cona"
type textarea "*"
type textarea "Card [PERSON_NAME]"
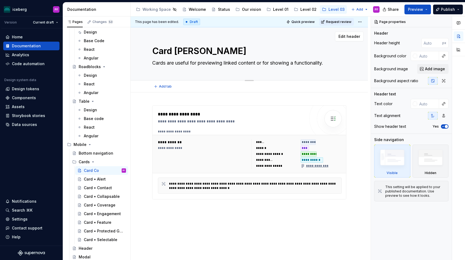
type textarea "*"
type textarea "Card Conati"
type textarea "*"
type textarea "Card Conatin"
type textarea "*"
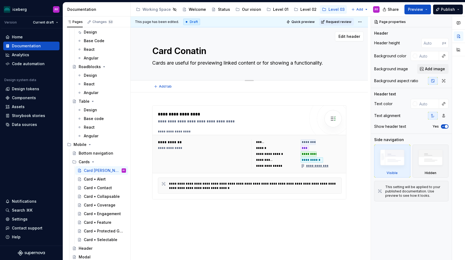
type textarea "Card Conatinr"
type textarea "*"
type textarea "Card Conatin"
type textarea "*"
type textarea "Card Conati"
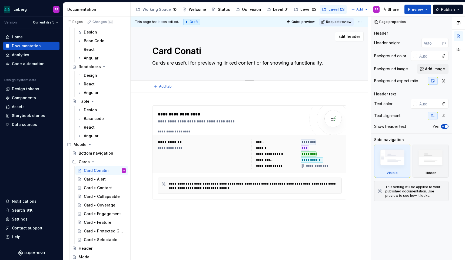
type textarea "*"
type textarea "Card [PERSON_NAME]"
type textarea "*"
type textarea "Card Cona"
type textarea "*"
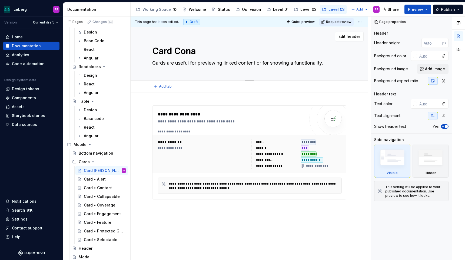
type textarea "Card Con"
type textarea "*"
type textarea "Card Cont"
type textarea "*"
type textarea "Card Conta"
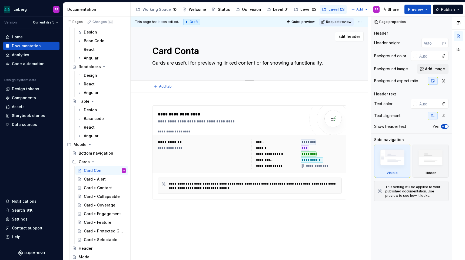
type textarea "*"
type textarea "Card Contai"
type textarea "*"
type textarea "Card Contain"
type textarea "*"
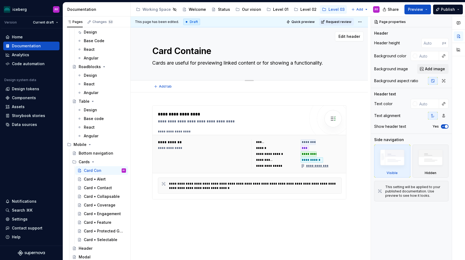
type textarea "Card Container"
type textarea "*"
type textarea "Card Containers"
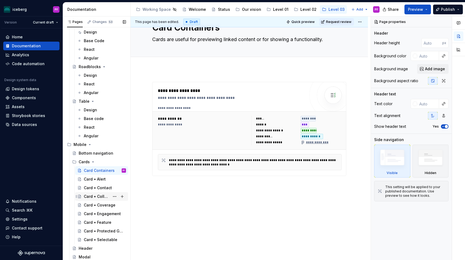
type textarea "*"
type textarea "Card Containers"
click at [93, 217] on div "Card • Engagement" at bounding box center [105, 214] width 42 height 8
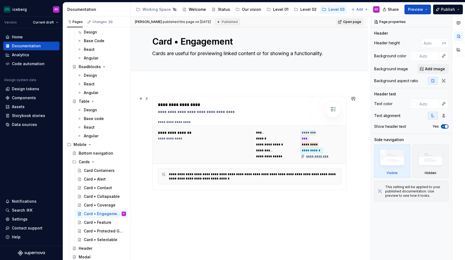
scroll to position [9, 0]
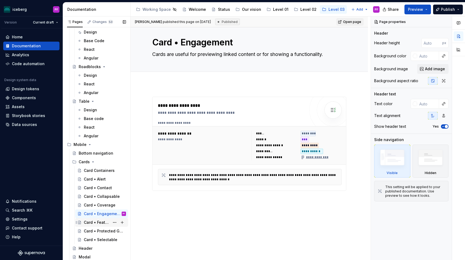
click at [90, 225] on div "Card • Feature" at bounding box center [97, 222] width 26 height 5
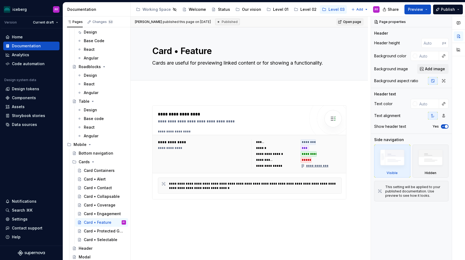
scroll to position [24, 0]
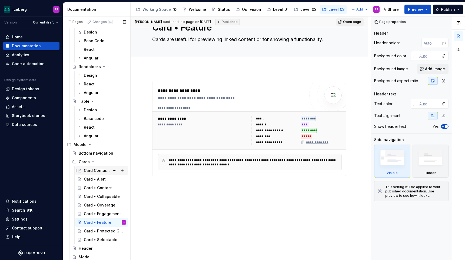
click at [91, 173] on div "Card Containers" at bounding box center [97, 170] width 26 height 5
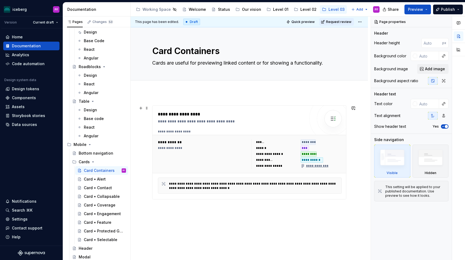
click at [306, 152] on div "*********" at bounding box center [309, 154] width 16 height 5
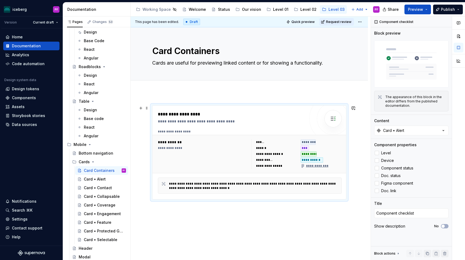
click at [306, 153] on div "*********" at bounding box center [309, 154] width 16 height 5
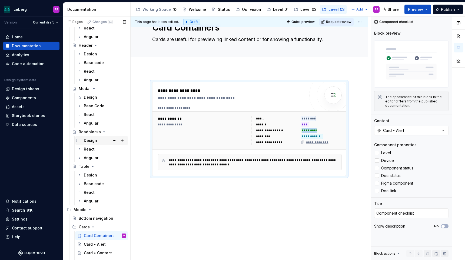
scroll to position [228, 0]
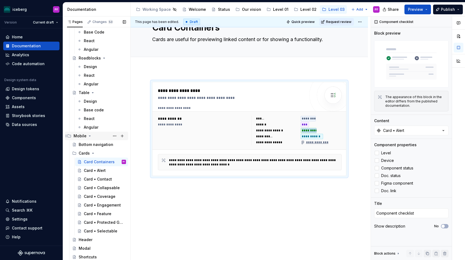
click at [82, 137] on div "Mobile" at bounding box center [80, 135] width 13 height 5
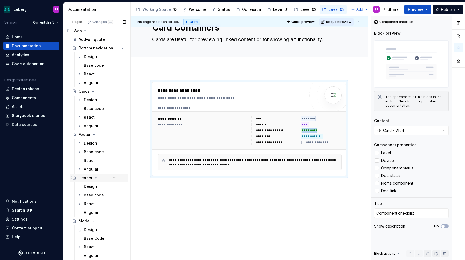
scroll to position [19, 0]
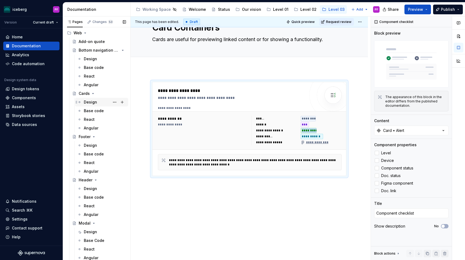
click at [88, 99] on div "Design" at bounding box center [105, 102] width 42 height 8
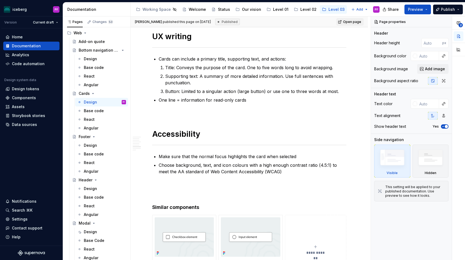
scroll to position [1246, 0]
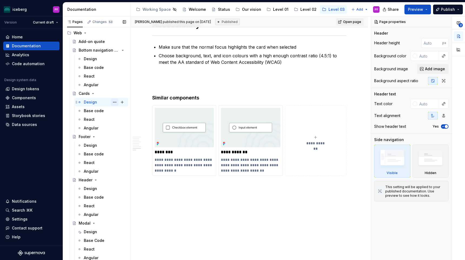
click at [116, 102] on button "Page tree" at bounding box center [115, 102] width 8 height 8
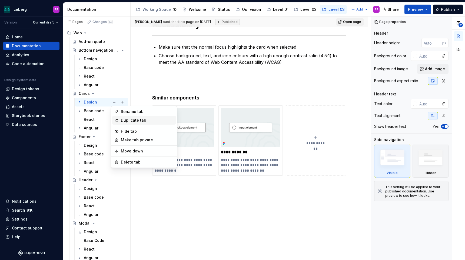
click at [122, 118] on div "Duplicate tab" at bounding box center [147, 120] width 53 height 5
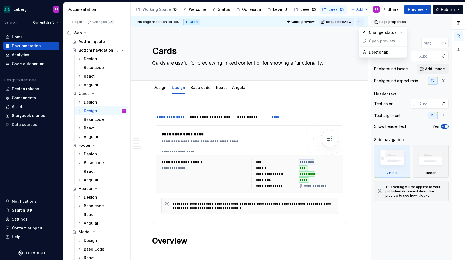
click at [363, 20] on html "iceberg PF Version Current draft Home Documentation Analytics Code automation D…" at bounding box center [232, 130] width 465 height 260
click at [92, 102] on div "Pages Changes 54 Add Accessibility guide for tree Page tree. Navigate the tree …" at bounding box center [97, 140] width 68 height 246
click at [97, 102] on div "Design" at bounding box center [105, 102] width 42 height 8
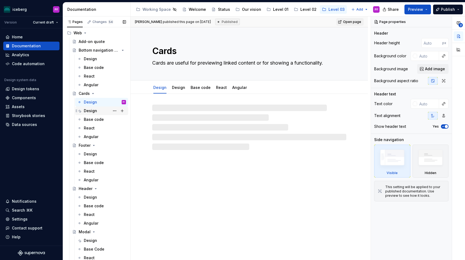
click at [97, 110] on div "Design" at bounding box center [105, 111] width 42 height 8
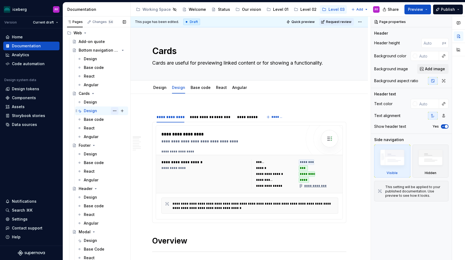
click at [117, 110] on button "Page tree" at bounding box center [115, 111] width 8 height 8
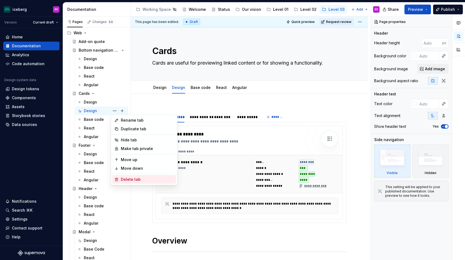
click at [127, 178] on div "Delete tab" at bounding box center [147, 179] width 53 height 5
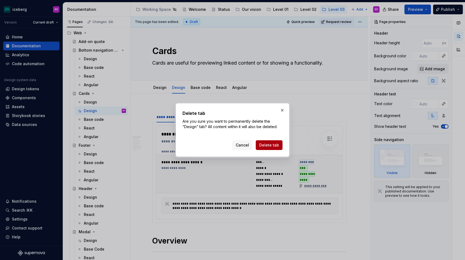
click at [272, 146] on span "Delete tab" at bounding box center [270, 145] width 20 height 5
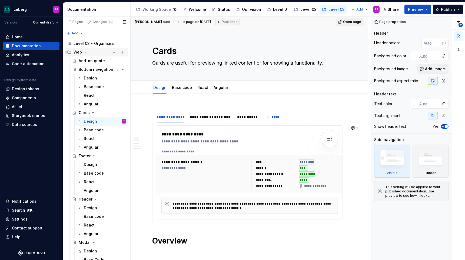
click at [84, 51] on icon "Page tree" at bounding box center [85, 52] width 4 height 4
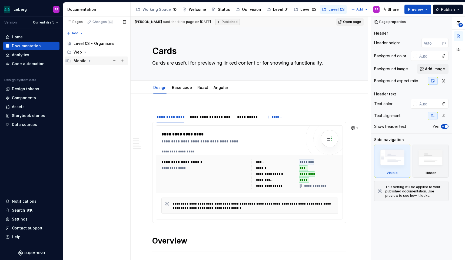
click at [90, 60] on icon "Page tree" at bounding box center [90, 60] width 1 height 1
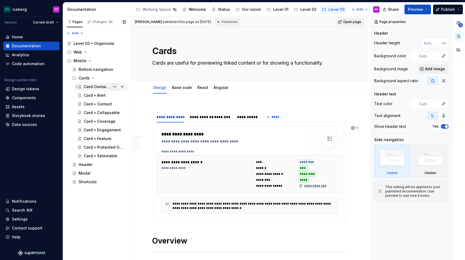
click at [117, 86] on button "Page tree" at bounding box center [115, 87] width 8 height 8
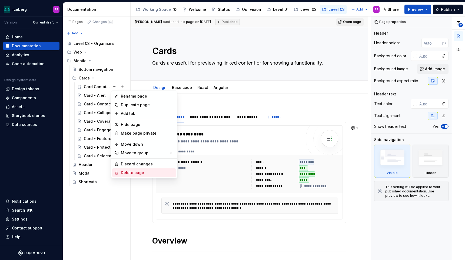
click at [125, 172] on div "Delete page" at bounding box center [147, 172] width 53 height 5
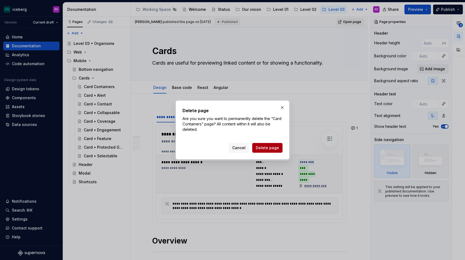
click at [267, 150] on span "Delete page" at bounding box center [267, 147] width 23 height 5
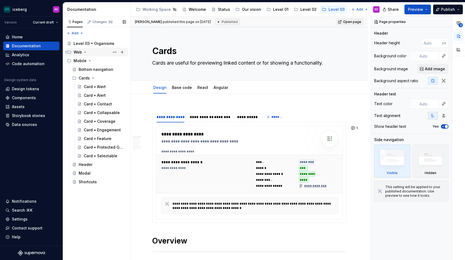
click at [86, 53] on icon "Page tree" at bounding box center [85, 52] width 4 height 4
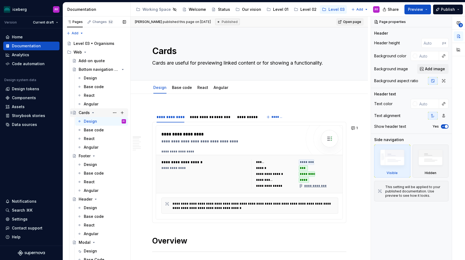
click at [104, 113] on div "Cards" at bounding box center [102, 113] width 47 height 8
click at [114, 113] on button "Page tree" at bounding box center [115, 113] width 8 height 8
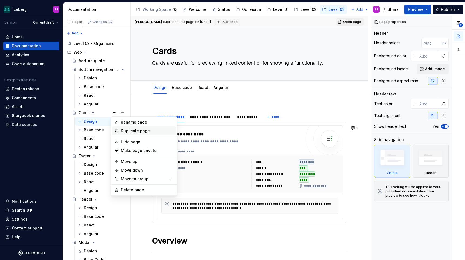
click at [130, 129] on div "Duplicate page" at bounding box center [147, 130] width 53 height 5
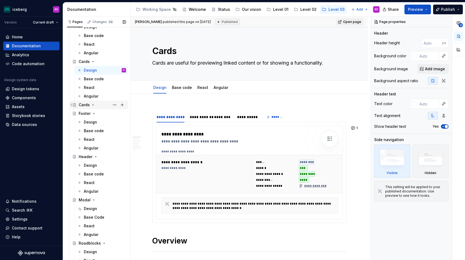
scroll to position [61, 0]
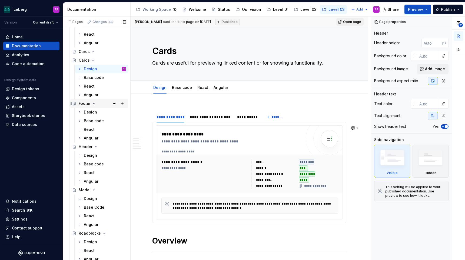
click at [95, 104] on icon "Page tree" at bounding box center [94, 103] width 4 height 4
click at [94, 105] on icon "Page tree" at bounding box center [94, 103] width 4 height 4
click at [94, 104] on icon "Page tree" at bounding box center [94, 103] width 4 height 4
click at [95, 112] on icon "Page tree" at bounding box center [95, 112] width 1 height 1
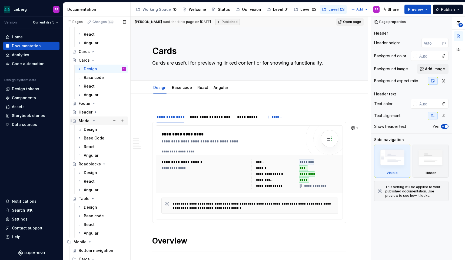
click at [95, 120] on icon "Page tree" at bounding box center [94, 121] width 4 height 4
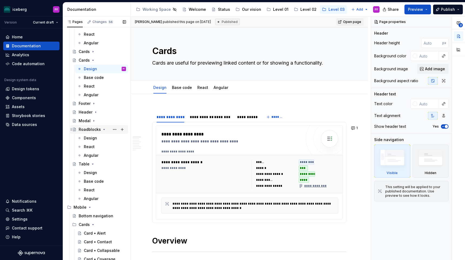
click at [101, 129] on div "Roadblocks" at bounding box center [102, 130] width 47 height 8
click at [104, 130] on icon "Page tree" at bounding box center [104, 129] width 4 height 4
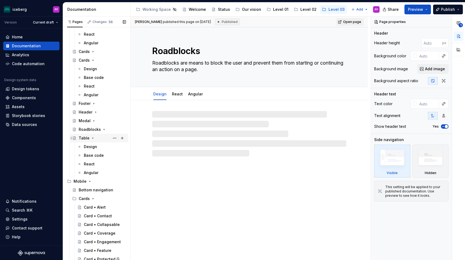
click at [93, 139] on icon "Page tree" at bounding box center [93, 138] width 4 height 4
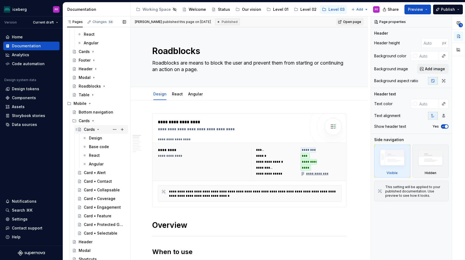
click at [92, 129] on div "Cards" at bounding box center [89, 129] width 11 height 5
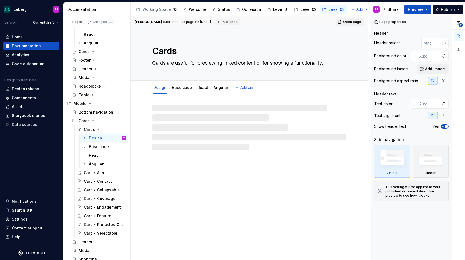
click at [174, 50] on textarea "Cards" at bounding box center [248, 51] width 194 height 13
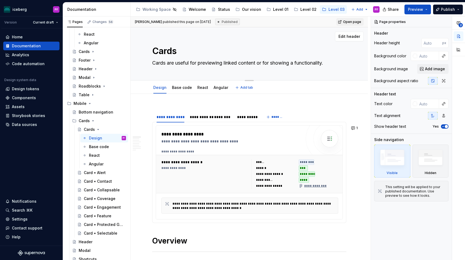
type textarea "*"
type textarea "Card"
type textarea "*"
type textarea "Card C"
type textarea "*"
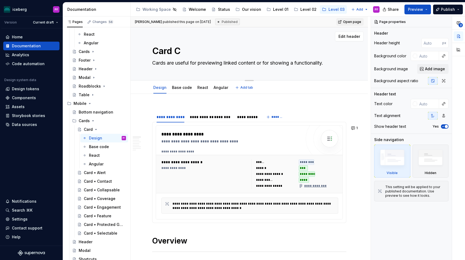
type textarea "Card Co"
type textarea "*"
type textarea "Card Con"
type textarea "*"
type textarea "Card Cona"
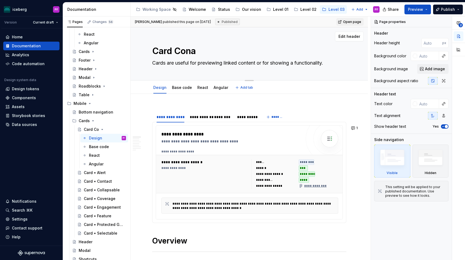
type textarea "*"
type textarea "Card [PERSON_NAME]"
type textarea "*"
type textarea "Card Conati"
type textarea "*"
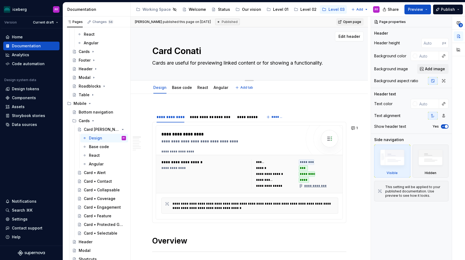
type textarea "Card Conatin"
type textarea "*"
type textarea "Card Conatine"
type textarea "*"
type textarea "Card Conatin"
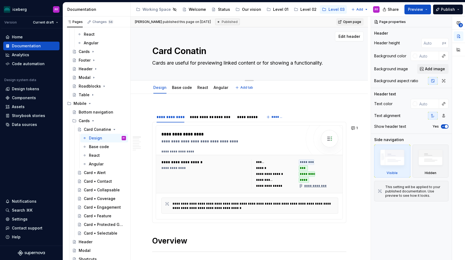
type textarea "*"
type textarea "Card Conati"
type textarea "*"
type textarea "Card [PERSON_NAME]"
type textarea "*"
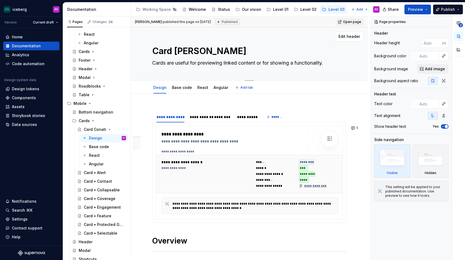
type textarea "Card Cona"
type textarea "*"
type textarea "Card Con"
type textarea "*"
type textarea "Card Cont"
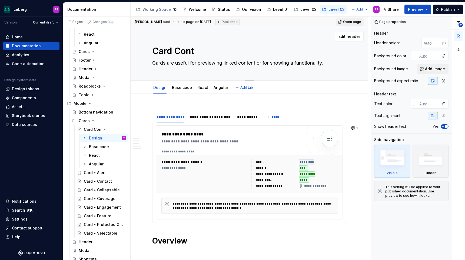
type textarea "*"
type textarea "Card Contai"
type textarea "*"
type textarea "Card Contain"
type textarea "*"
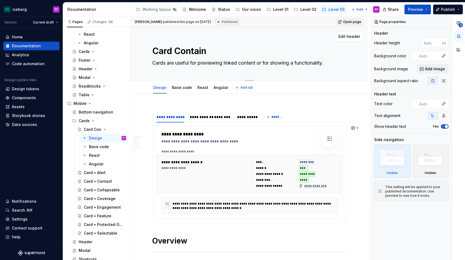
type textarea "Card Containe"
type textarea "*"
type textarea "Card Container"
type textarea "*"
type textarea "Card Containers"
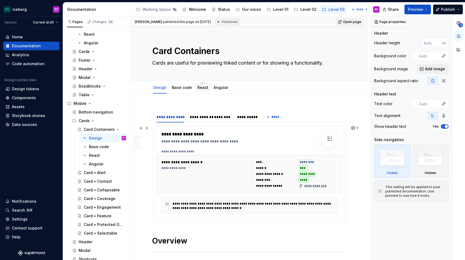
type textarea "*"
type textarea "Card Containers"
click at [201, 87] on link "React" at bounding box center [203, 87] width 11 height 5
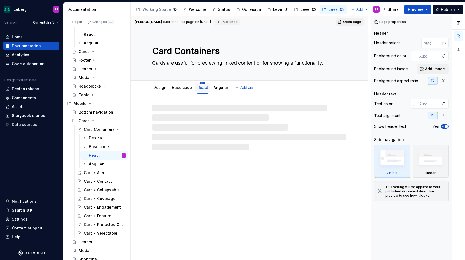
click at [202, 83] on html "iceberg PF Version Current draft Home Documentation Analytics Code automation D…" at bounding box center [232, 130] width 465 height 260
click at [201, 84] on html "iceberg PF Version Current draft Home Documentation Analytics Code automation D…" at bounding box center [232, 130] width 465 height 260
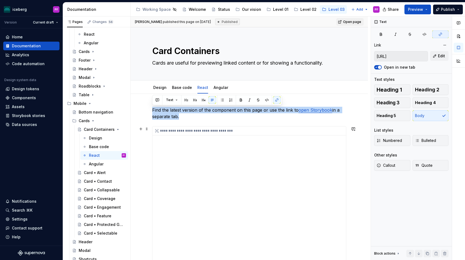
drag, startPoint x: 153, startPoint y: 107, endPoint x: 176, endPoint y: 215, distance: 110.5
click at [176, 215] on div "**********" at bounding box center [249, 252] width 194 height 291
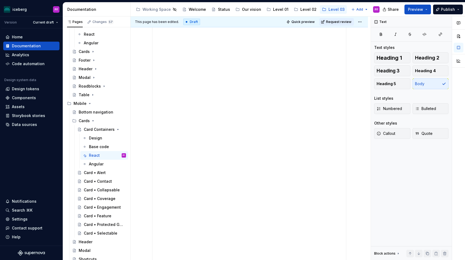
scroll to position [215, 0]
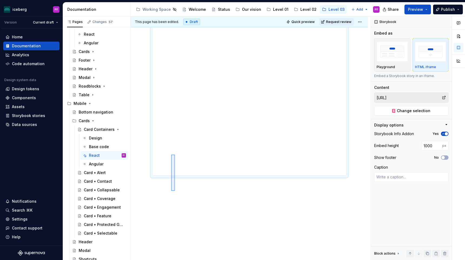
drag, startPoint x: 174, startPoint y: 187, endPoint x: 171, endPoint y: 155, distance: 32.3
click at [171, 155] on div "**********" at bounding box center [251, 139] width 240 height 244
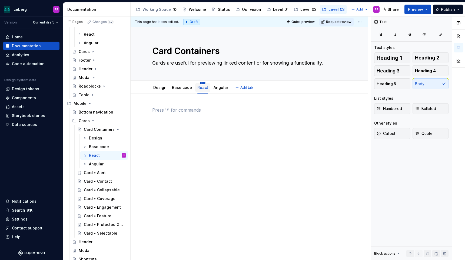
click at [202, 83] on html "iceberg PF Version Current draft Home Documentation Analytics Code automation D…" at bounding box center [232, 130] width 465 height 260
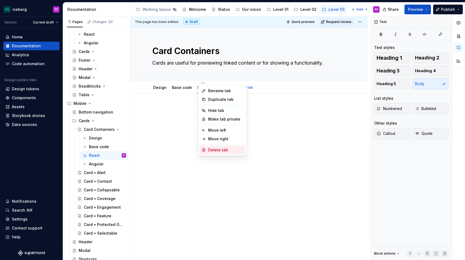
click at [212, 149] on div "Delete tab" at bounding box center [225, 149] width 35 height 5
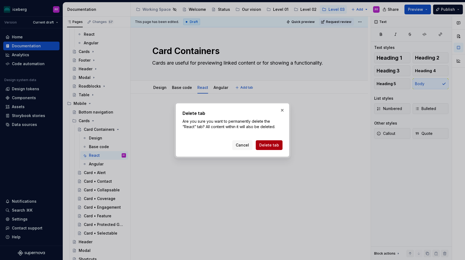
click at [262, 142] on button "Delete tab" at bounding box center [269, 145] width 27 height 10
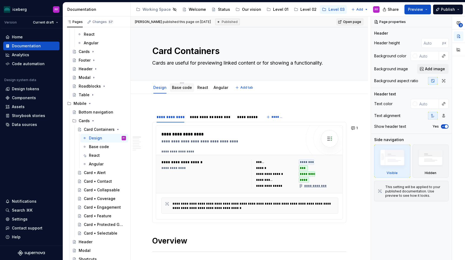
click at [186, 89] on link "Base code" at bounding box center [182, 87] width 20 height 5
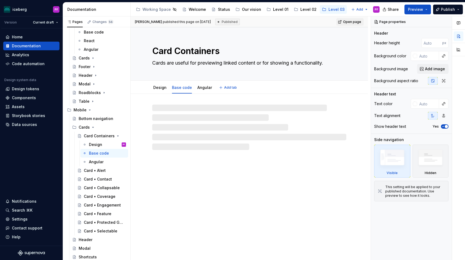
scroll to position [55, 0]
click at [185, 89] on link "Base code" at bounding box center [182, 87] width 20 height 5
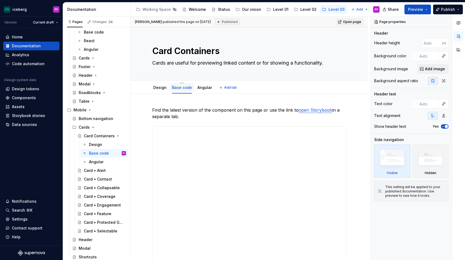
click at [186, 87] on link "Base code" at bounding box center [182, 87] width 20 height 5
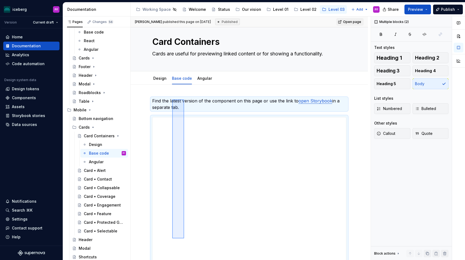
drag, startPoint x: 172, startPoint y: 106, endPoint x: 184, endPoint y: 239, distance: 133.7
click at [184, 239] on div "**********" at bounding box center [251, 139] width 240 height 244
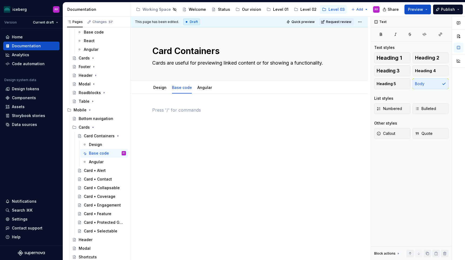
scroll to position [0, 0]
click at [200, 92] on div "Angular" at bounding box center [204, 87] width 19 height 9
click at [203, 87] on link "Angular" at bounding box center [205, 87] width 15 height 5
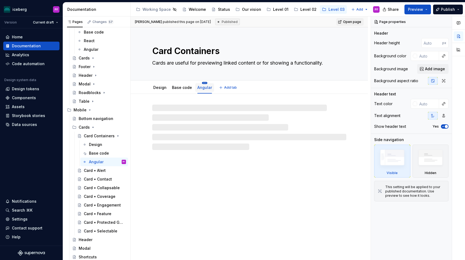
click at [203, 82] on html "iceberg PF Version Current draft Home Documentation Analytics Code automation D…" at bounding box center [232, 130] width 465 height 260
click at [211, 90] on div "Rename tab" at bounding box center [227, 90] width 35 height 5
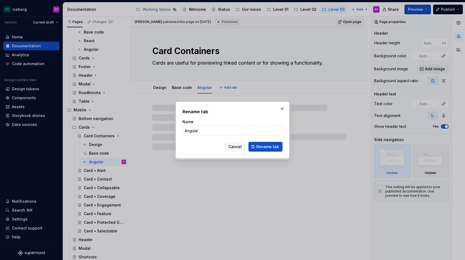
type textarea "*"
click at [211, 132] on input "Angular" at bounding box center [233, 131] width 100 height 10
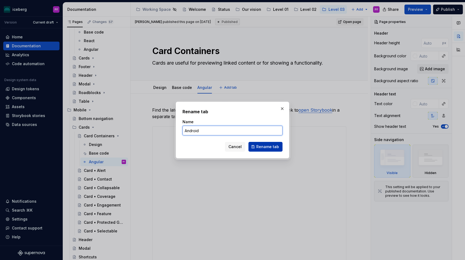
type input "Android"
click at [260, 144] on span "Rename tab" at bounding box center [268, 146] width 23 height 5
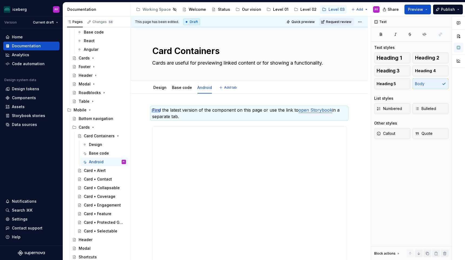
drag, startPoint x: 152, startPoint y: 109, endPoint x: 202, endPoint y: 164, distance: 74.1
click at [202, 164] on div "**********" at bounding box center [251, 139] width 240 height 244
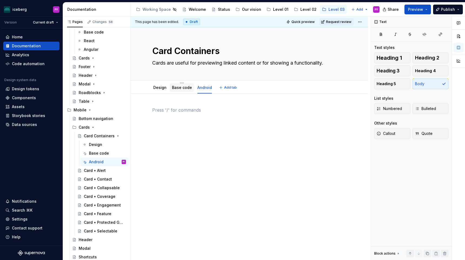
click at [175, 88] on link "Base code" at bounding box center [182, 87] width 20 height 5
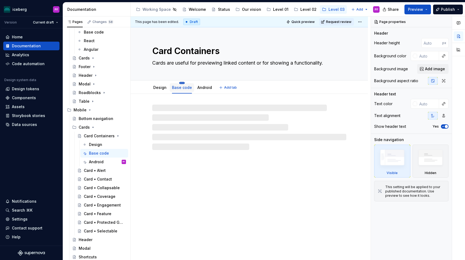
click at [181, 83] on html "iceberg PF Version Current draft Home Documentation Analytics Code automation D…" at bounding box center [232, 130] width 465 height 260
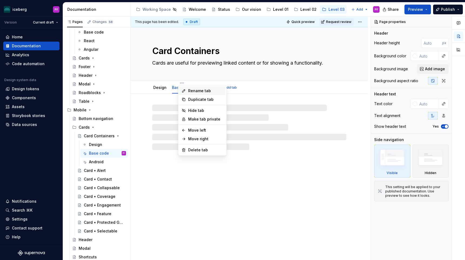
click at [185, 91] on icon at bounding box center [184, 91] width 4 height 4
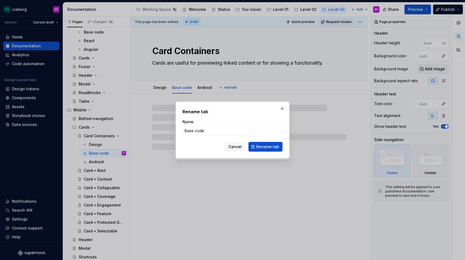
type textarea "*"
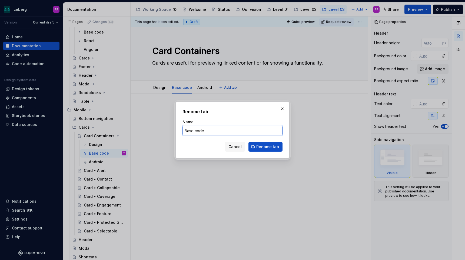
drag, startPoint x: 207, startPoint y: 130, endPoint x: 183, endPoint y: 129, distance: 24.1
click at [183, 129] on input "Base code" at bounding box center [233, 131] width 100 height 10
type input "iOS"
click at [260, 143] on button "Rename tab" at bounding box center [266, 147] width 34 height 10
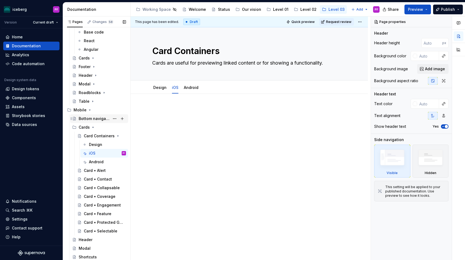
click at [86, 119] on div "Bottom navigation" at bounding box center [94, 118] width 31 height 5
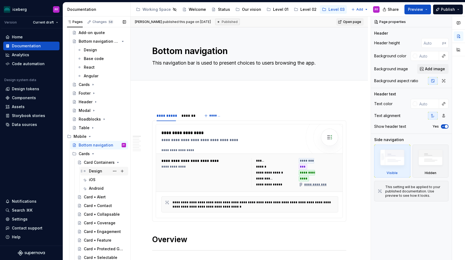
scroll to position [55, 0]
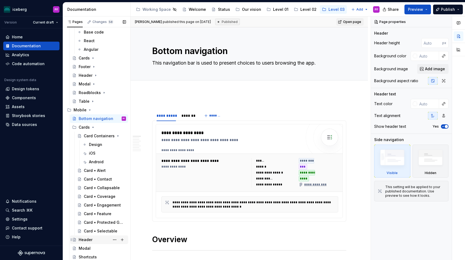
click at [88, 237] on div "Header" at bounding box center [102, 240] width 47 height 8
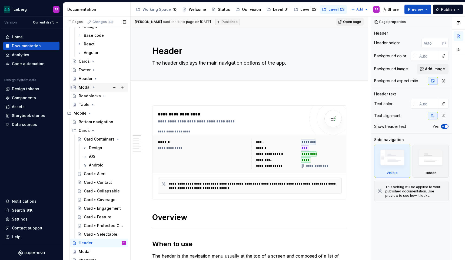
scroll to position [55, 0]
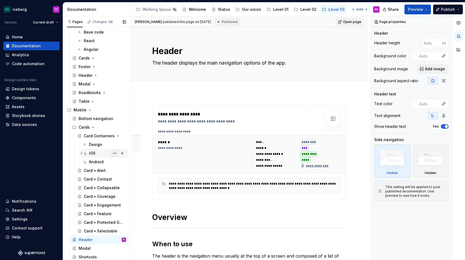
click at [114, 153] on button "Page tree" at bounding box center [115, 154] width 8 height 8
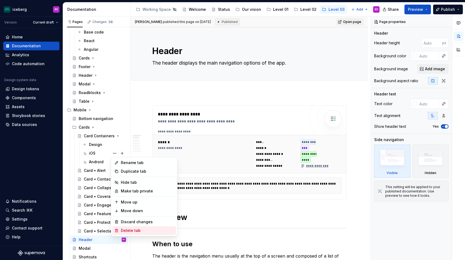
click at [128, 229] on div "Delete tab" at bounding box center [147, 230] width 53 height 5
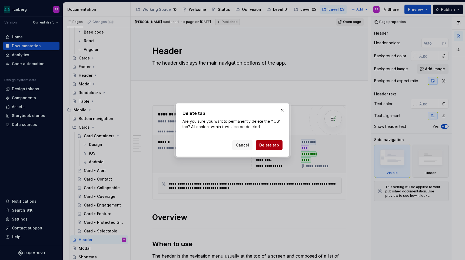
click at [260, 144] on button "Delete tab" at bounding box center [269, 145] width 27 height 10
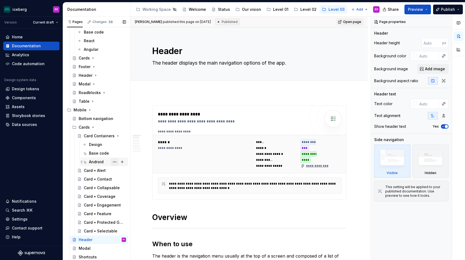
click at [116, 162] on button "Page tree" at bounding box center [115, 162] width 8 height 8
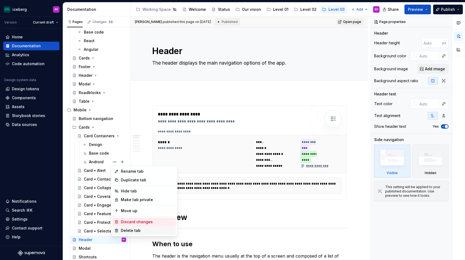
click at [141, 228] on div "Delete tab" at bounding box center [147, 230] width 53 height 5
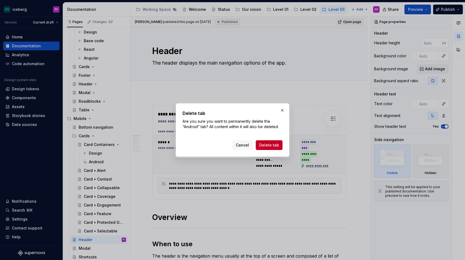
scroll to position [46, 0]
click at [271, 150] on div "Cancel Delete tab" at bounding box center [257, 145] width 50 height 10
click at [270, 144] on span "Delete tab" at bounding box center [270, 145] width 20 height 5
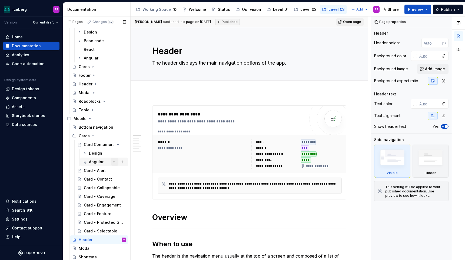
click at [116, 163] on button "Page tree" at bounding box center [115, 162] width 8 height 8
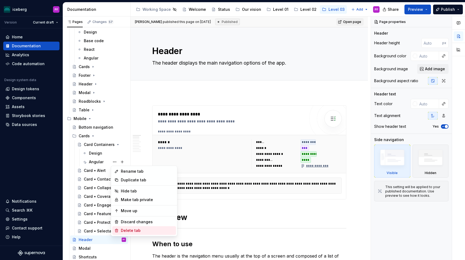
click at [133, 230] on div "Delete tab" at bounding box center [147, 230] width 53 height 5
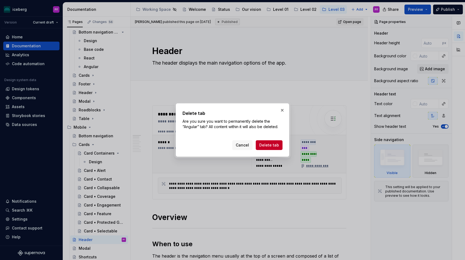
scroll to position [37, 0]
click at [281, 111] on button "button" at bounding box center [283, 111] width 8 height 8
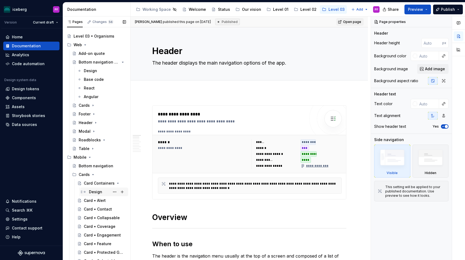
scroll to position [0, 0]
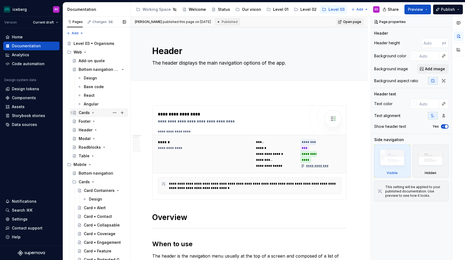
click at [93, 113] on icon "Page tree" at bounding box center [93, 113] width 4 height 4
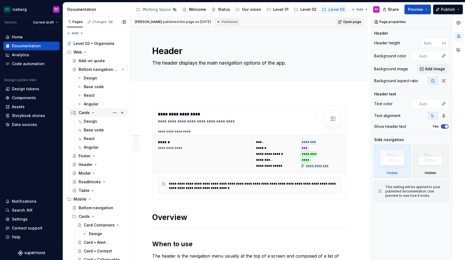
click at [93, 113] on icon "Page tree" at bounding box center [93, 113] width 4 height 4
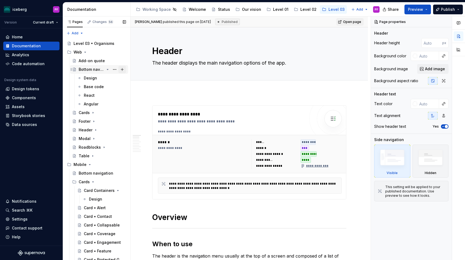
click at [123, 68] on button "Page tree" at bounding box center [123, 70] width 8 height 8
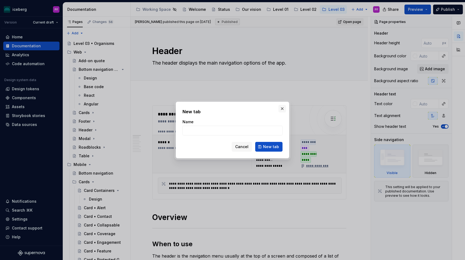
click at [281, 108] on button "button" at bounding box center [283, 109] width 8 height 8
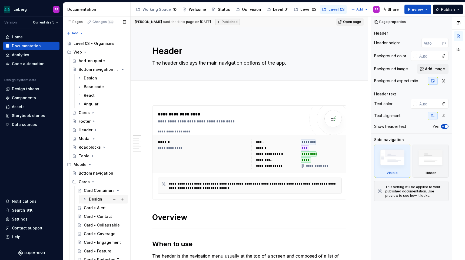
scroll to position [20, 0]
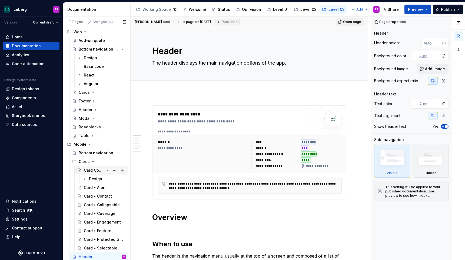
click at [94, 172] on div "Card Containers" at bounding box center [94, 170] width 21 height 5
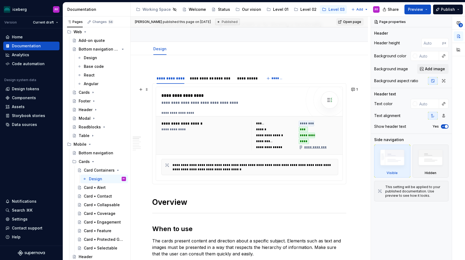
scroll to position [39, 0]
click at [170, 74] on html "iceberg PF Version Current draft Home Documentation Analytics Code automation D…" at bounding box center [232, 130] width 465 height 260
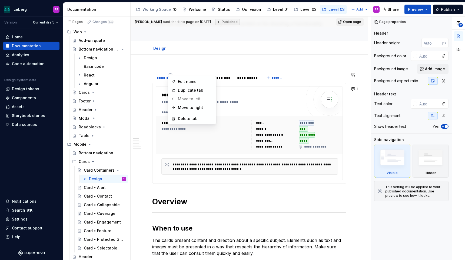
click at [234, 124] on html "iceberg PF Version Current draft Home Documentation Analytics Code automation D…" at bounding box center [232, 130] width 465 height 260
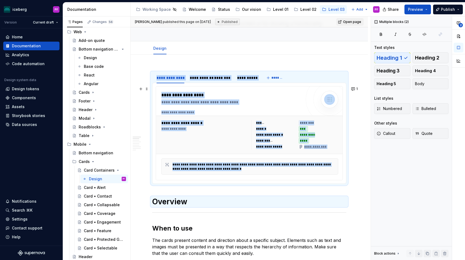
drag, startPoint x: 242, startPoint y: 124, endPoint x: 202, endPoint y: 114, distance: 41.2
click at [202, 114] on div "**********" at bounding box center [250, 132] width 177 height 44
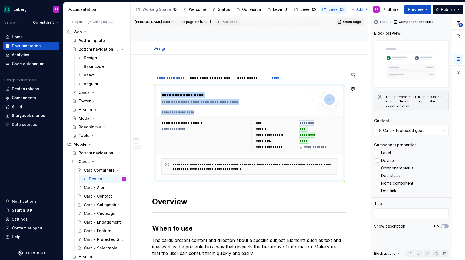
drag, startPoint x: 212, startPoint y: 114, endPoint x: 223, endPoint y: 55, distance: 59.8
copy div "**********"
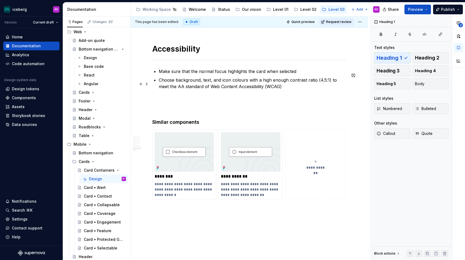
scroll to position [1196, 0]
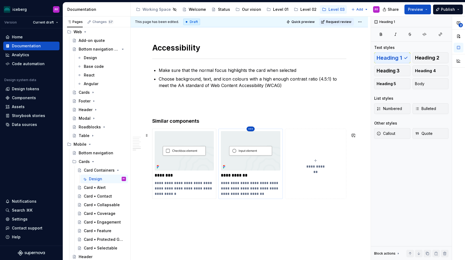
click at [252, 133] on html "iceberg PF Version Current draft Home Documentation Analytics Code automation D…" at bounding box center [232, 130] width 465 height 260
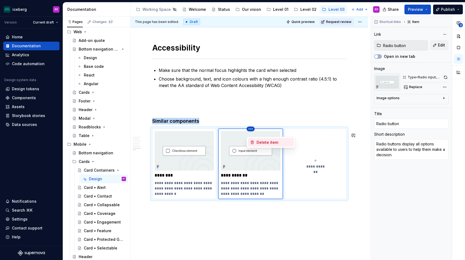
click at [259, 142] on div "Delete item" at bounding box center [274, 142] width 35 height 5
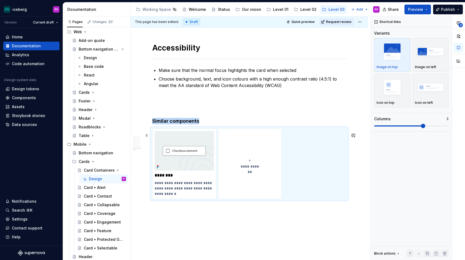
click at [258, 169] on span "**********" at bounding box center [250, 166] width 24 height 5
type textarea "*"
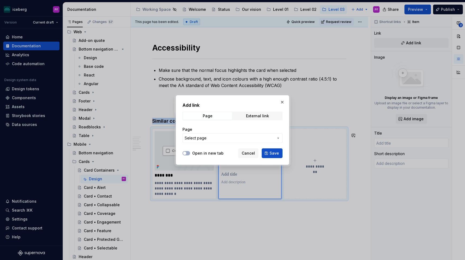
click at [248, 133] on button "Select page" at bounding box center [233, 138] width 100 height 10
click at [254, 137] on div "Add link Page External link Page Select page Open in new tab Cancel Save" at bounding box center [232, 130] width 465 height 260
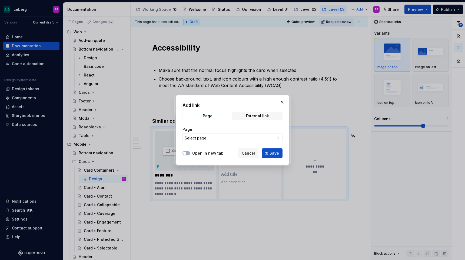
click at [254, 137] on span "Select page" at bounding box center [229, 138] width 89 height 5
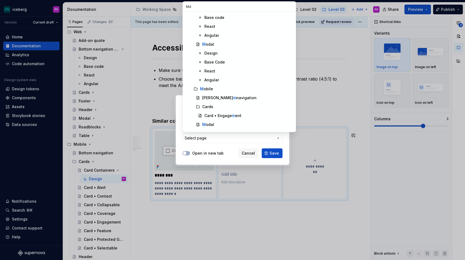
scroll to position [0, 0]
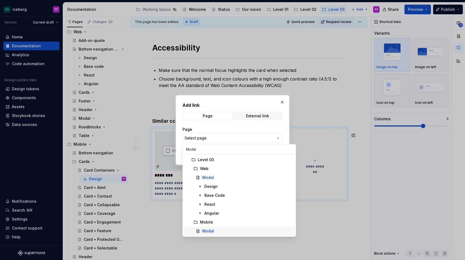
type input "Modal"
click at [219, 231] on div "Modal" at bounding box center [247, 231] width 90 height 5
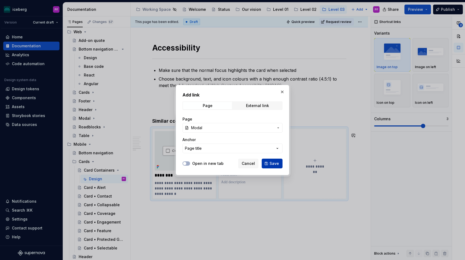
click at [276, 166] on button "Save" at bounding box center [272, 164] width 21 height 10
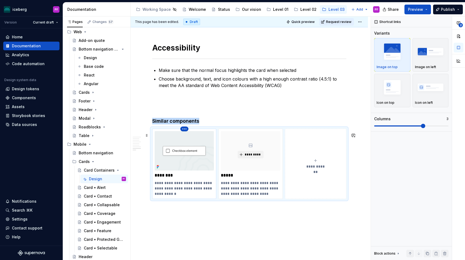
click at [185, 133] on html "iceberg PF Version Current draft Home Documentation Analytics Code automation D…" at bounding box center [232, 130] width 465 height 260
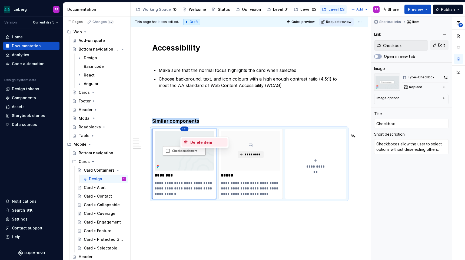
click at [194, 142] on div "Delete item" at bounding box center [207, 142] width 35 height 5
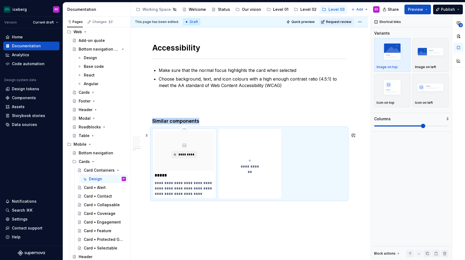
click at [182, 154] on div "*********" at bounding box center [184, 151] width 59 height 40
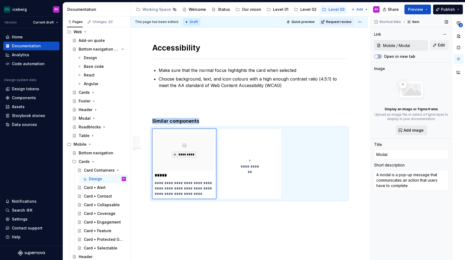
click at [417, 130] on span "Add image" at bounding box center [414, 130] width 20 height 5
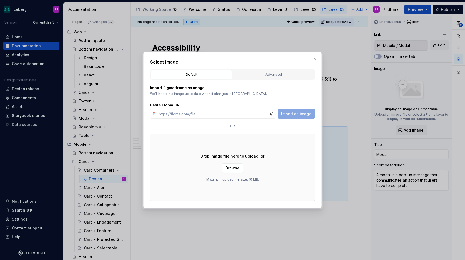
type textarea "*"
click at [249, 75] on div "Advanced" at bounding box center [274, 74] width 78 height 5
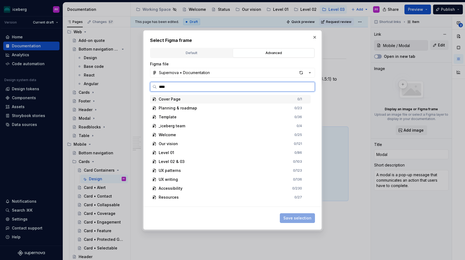
type input "*****"
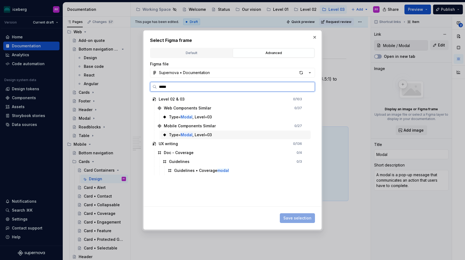
click at [215, 132] on div "Type= Modal , Level=03" at bounding box center [235, 135] width 150 height 9
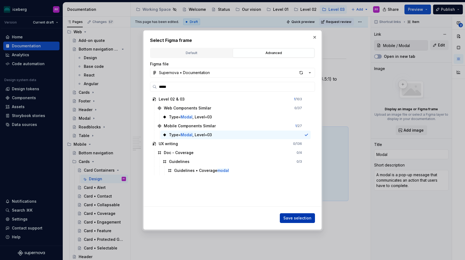
click at [298, 215] on button "Save selection" at bounding box center [297, 219] width 35 height 10
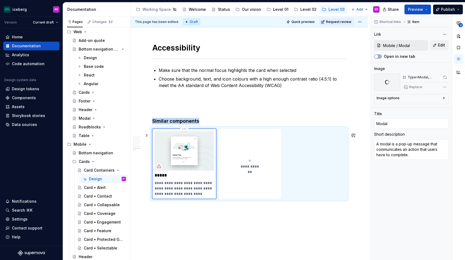
click at [160, 169] on icon at bounding box center [159, 166] width 4 height 4
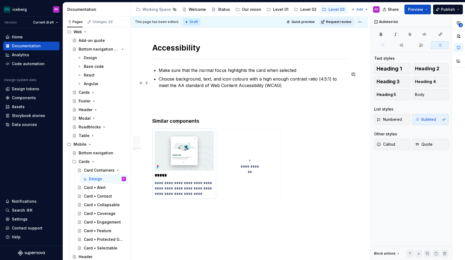
click at [198, 89] on p "Choose background, text, and icon colours with a high enough contrast ratio (4.…" at bounding box center [253, 82] width 188 height 13
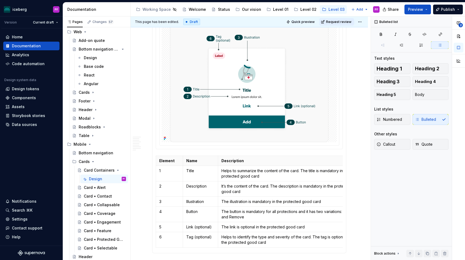
scroll to position [869, 0]
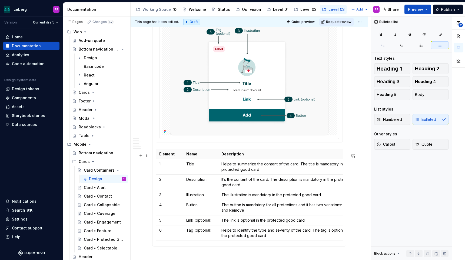
click at [188, 150] on section-item-column "Element Name Description 1 Title Helps to summarize the content of the card. Th…" at bounding box center [249, 125] width 187 height 235
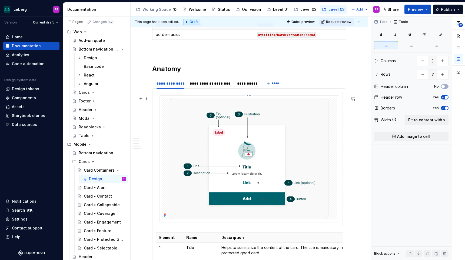
scroll to position [783, 0]
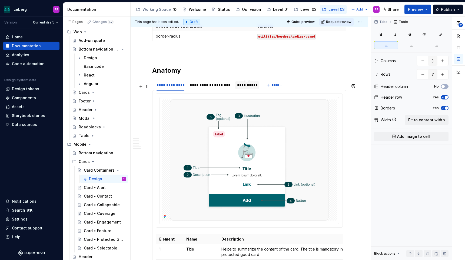
click at [245, 88] on div "**********" at bounding box center [247, 85] width 20 height 5
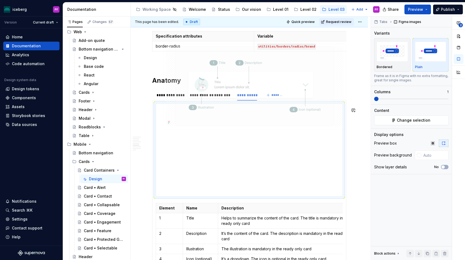
scroll to position [771, 0]
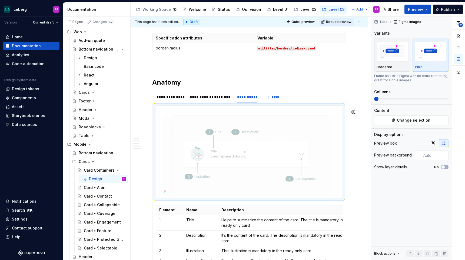
drag, startPoint x: 186, startPoint y: 119, endPoint x: 180, endPoint y: 77, distance: 42.6
click at [180, 77] on body "iceberg PF Version Current draft Home Documentation Analytics Code automation D…" at bounding box center [232, 130] width 465 height 260
drag, startPoint x: 173, startPoint y: 140, endPoint x: 169, endPoint y: 99, distance: 41.4
click at [169, 99] on body "iceberg PF Version Current draft Home Documentation Analytics Code automation D…" at bounding box center [232, 130] width 465 height 260
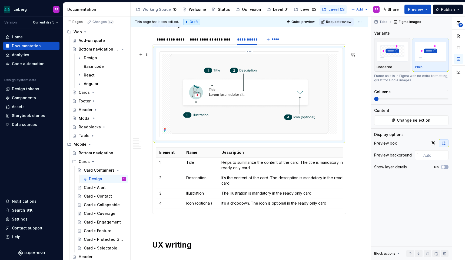
scroll to position [832, 0]
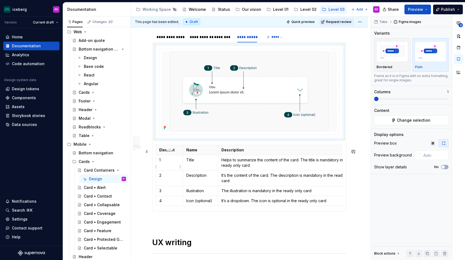
click at [181, 160] on td "1" at bounding box center [169, 162] width 27 height 15
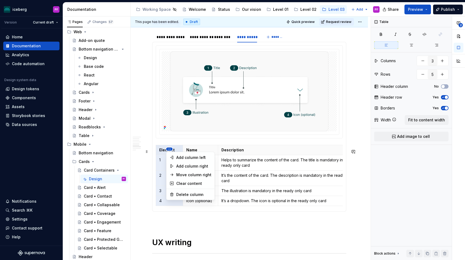
click at [169, 175] on body "iceberg PF Version Current draft Home Documentation Analytics Code automation D…" at bounding box center [232, 130] width 465 height 260
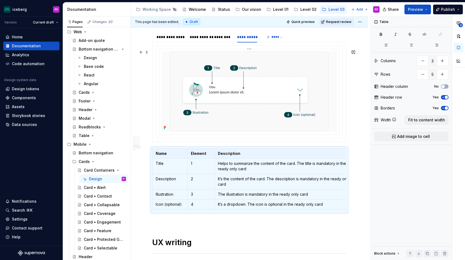
scroll to position [809, 0]
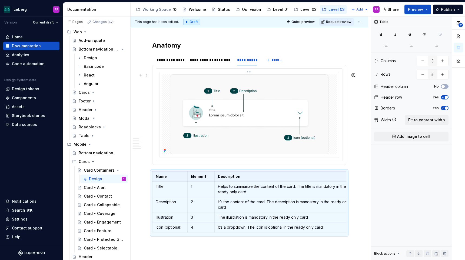
click at [168, 83] on div at bounding box center [249, 114] width 175 height 80
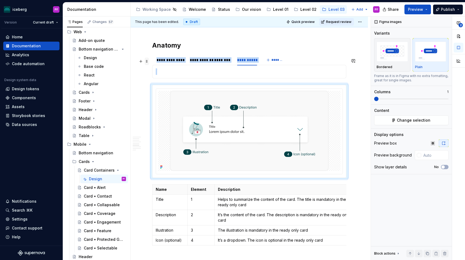
click at [147, 62] on span at bounding box center [147, 62] width 4 height 8
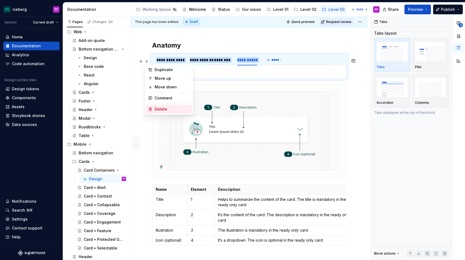
click at [160, 109] on div "Delete" at bounding box center [172, 109] width 35 height 5
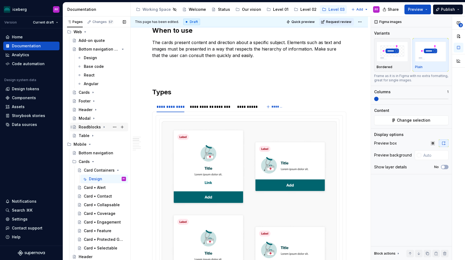
scroll to position [0, 0]
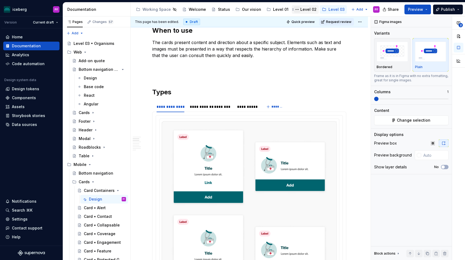
click at [296, 12] on button "Page tree" at bounding box center [297, 9] width 6 height 6
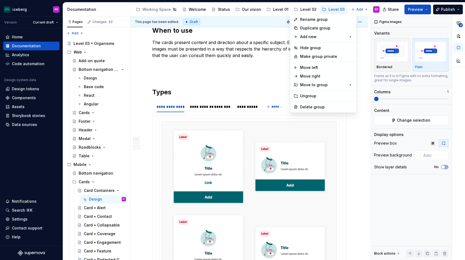
click at [306, 7] on html "iceberg PF Version Current draft Home Documentation Analytics Code automation D…" at bounding box center [232, 130] width 465 height 260
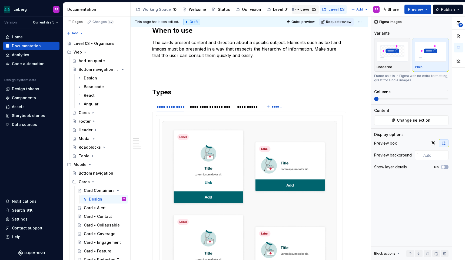
click at [306, 8] on div "Level 02" at bounding box center [309, 9] width 16 height 5
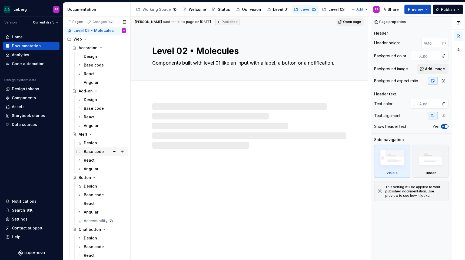
scroll to position [15, 0]
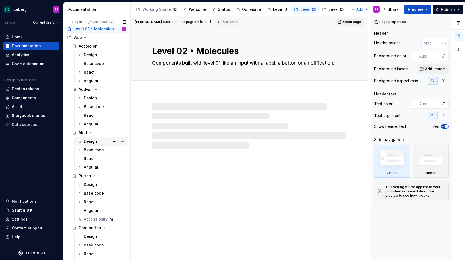
click at [88, 143] on div "Design" at bounding box center [90, 141] width 13 height 5
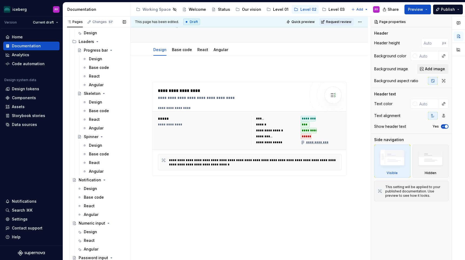
scroll to position [695, 0]
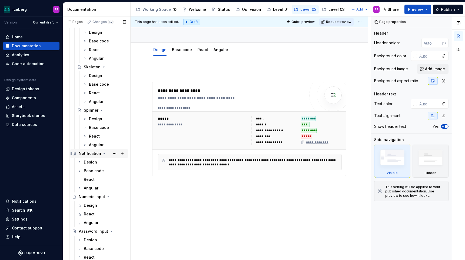
click at [90, 153] on div "Notification" at bounding box center [90, 153] width 22 height 5
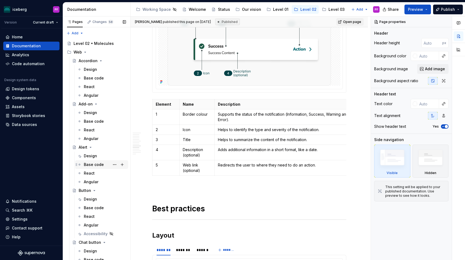
click at [90, 168] on div "Base code" at bounding box center [105, 165] width 42 height 8
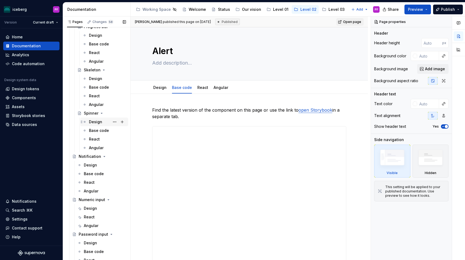
scroll to position [695, 0]
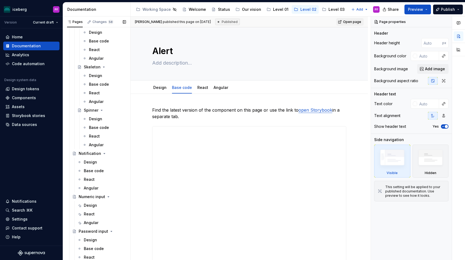
click at [0, 0] on button "Page tree" at bounding box center [0, 0] width 0 height 0
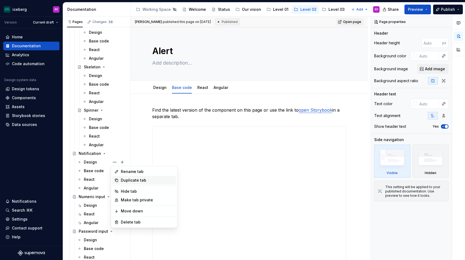
click at [126, 178] on div "Duplicate tab" at bounding box center [147, 180] width 53 height 5
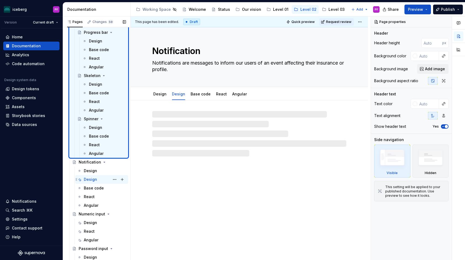
scroll to position [684, 0]
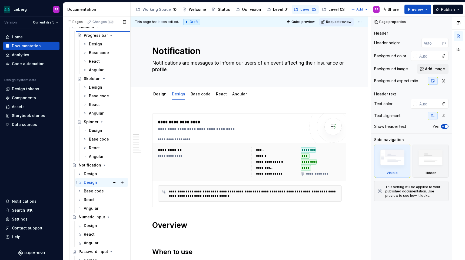
type textarea "*"
type textarea "Design"
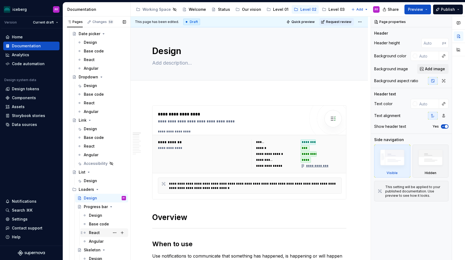
scroll to position [518, 0]
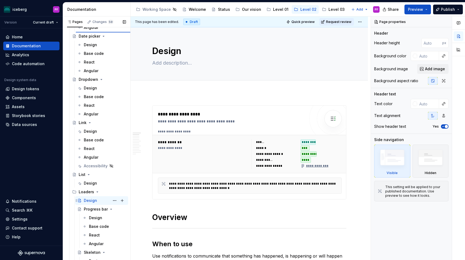
type textarea "*"
type textarea "Date of birth"
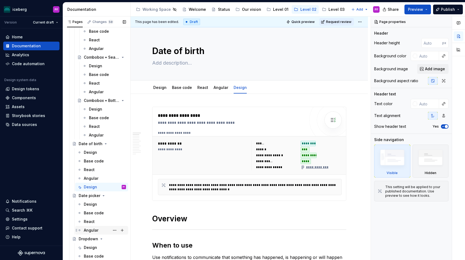
scroll to position [349, 0]
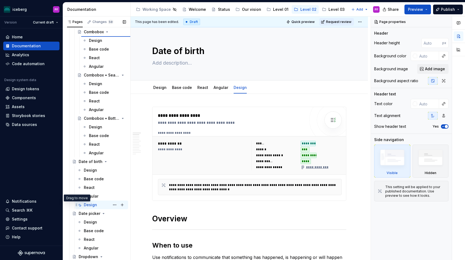
type textarea "*"
type textarea "Combobox"
type textarea "A Combobox combines a text input field with a dropdown picker menu to let users…"
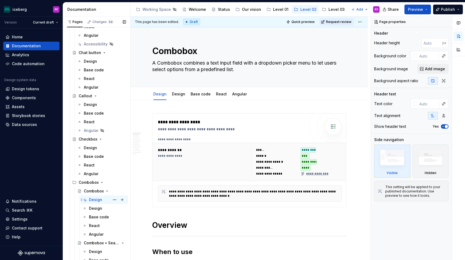
scroll to position [189, 0]
type textarea "*"
type textarea "Chat button"
type textarea "Buttons are used to draw attention and let the user take action."
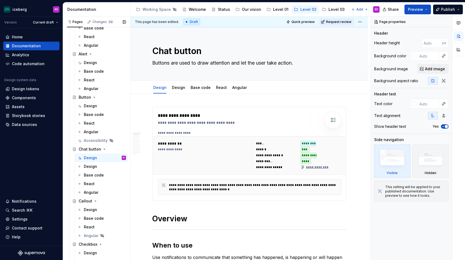
scroll to position [87, 0]
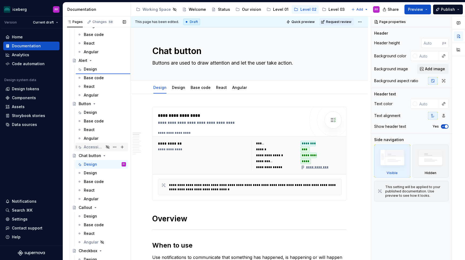
type textarea "*"
type textarea "Alert"
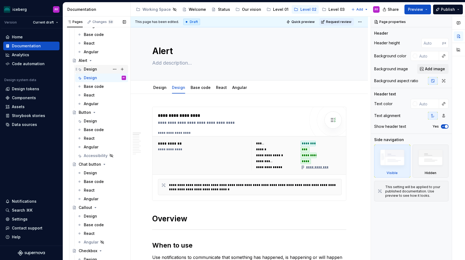
click at [98, 68] on div "Design" at bounding box center [105, 69] width 42 height 8
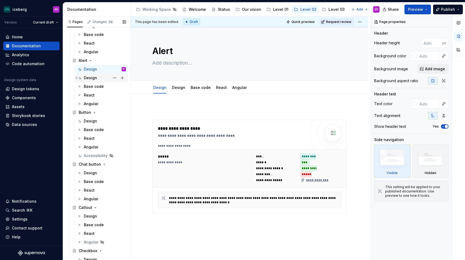
click at [94, 79] on div "Design" at bounding box center [90, 77] width 13 height 5
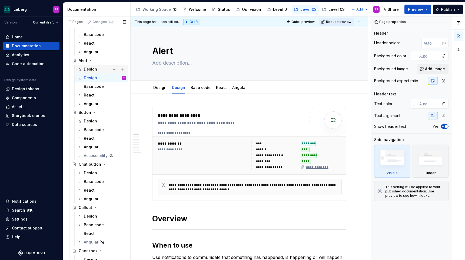
click at [95, 70] on div "Design" at bounding box center [90, 69] width 13 height 5
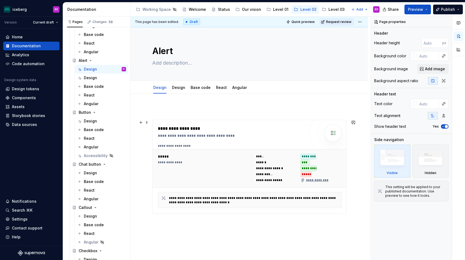
click at [313, 179] on div "**********" at bounding box center [315, 180] width 28 height 4
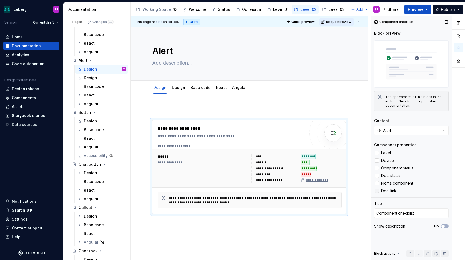
click at [380, 191] on label "Doc. link" at bounding box center [412, 191] width 74 height 6
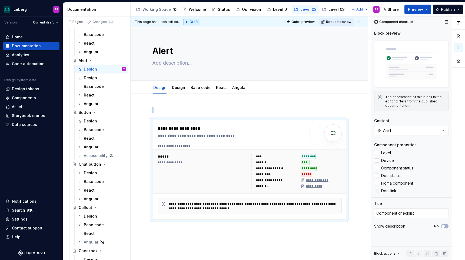
click at [380, 191] on label "Doc. link" at bounding box center [412, 191] width 74 height 6
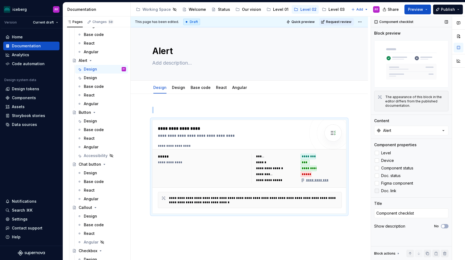
click at [379, 191] on div at bounding box center [377, 191] width 4 height 4
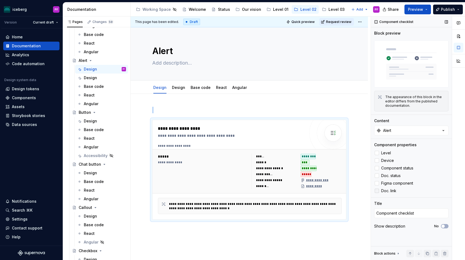
click at [377, 191] on icon at bounding box center [377, 191] width 0 height 0
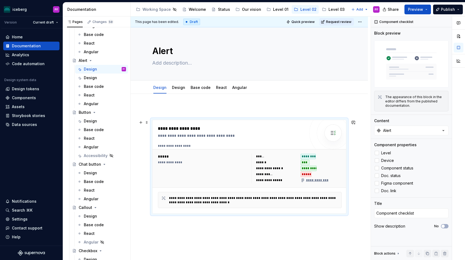
click at [179, 132] on div "**********" at bounding box center [231, 132] width 147 height 13
click at [207, 134] on div "**********" at bounding box center [233, 135] width 150 height 5
click at [147, 121] on span at bounding box center [147, 123] width 4 height 8
click at [205, 134] on div "**********" at bounding box center [233, 135] width 150 height 5
drag, startPoint x: 237, startPoint y: 136, endPoint x: 213, endPoint y: 136, distance: 24.1
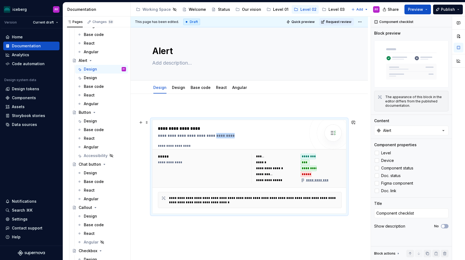
click at [213, 136] on div "**********" at bounding box center [233, 135] width 150 height 5
click at [211, 125] on div "**********" at bounding box center [250, 167] width 194 height 94
copy div "*********"
click at [85, 80] on div "Design" at bounding box center [105, 78] width 42 height 8
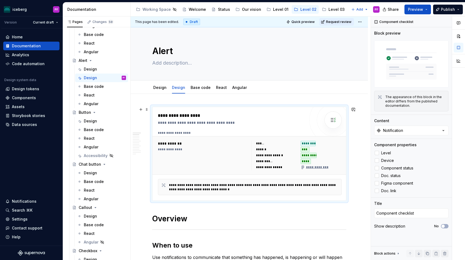
click at [192, 199] on div "**********" at bounding box center [250, 154] width 194 height 94
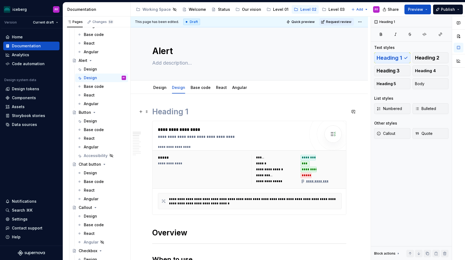
click at [163, 113] on h1 at bounding box center [249, 112] width 194 height 10
click at [149, 110] on span at bounding box center [147, 112] width 4 height 8
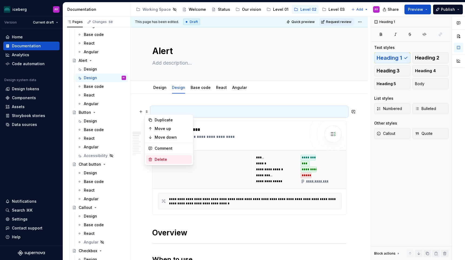
click at [163, 158] on div "Delete" at bounding box center [172, 159] width 35 height 5
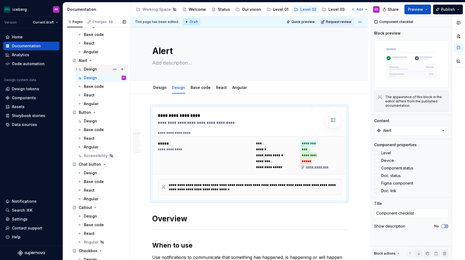
click at [100, 70] on div "Design" at bounding box center [105, 69] width 42 height 8
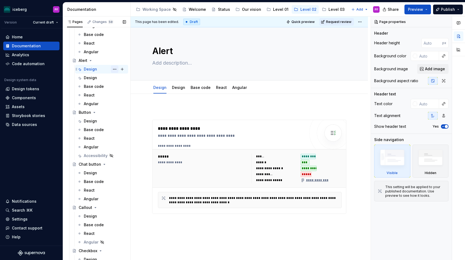
click at [113, 71] on button "Page tree" at bounding box center [115, 69] width 8 height 8
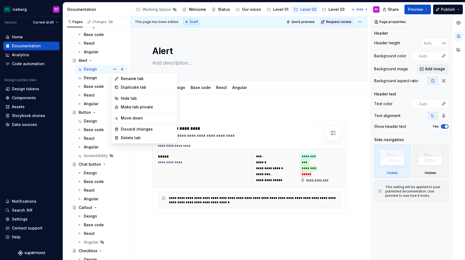
click at [190, 106] on html "iceberg PF Version Current draft Home Documentation Analytics Code automation D…" at bounding box center [232, 130] width 465 height 260
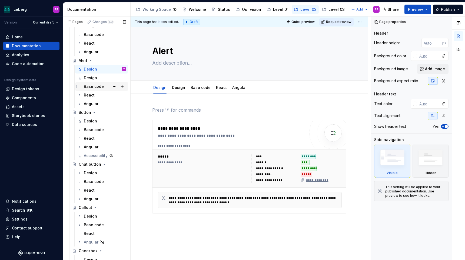
click at [99, 87] on div "Base code" at bounding box center [94, 86] width 20 height 5
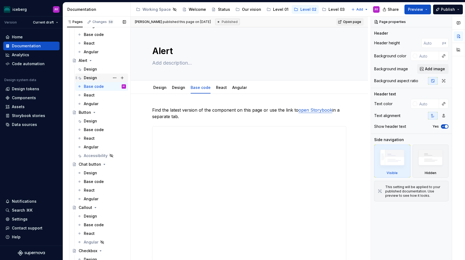
click at [92, 75] on div "Design" at bounding box center [90, 77] width 13 height 5
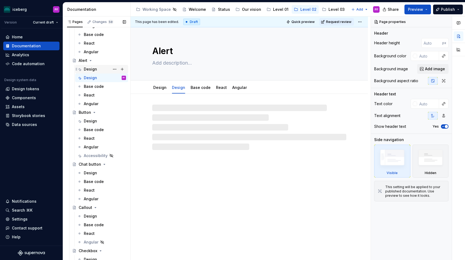
click at [99, 67] on div "Design" at bounding box center [105, 69] width 42 height 8
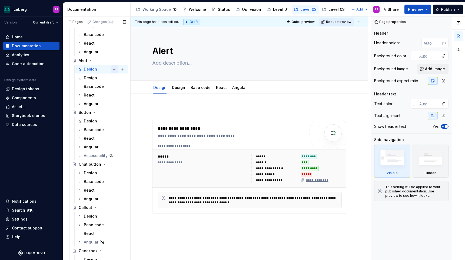
click at [112, 68] on button "Page tree" at bounding box center [115, 69] width 8 height 8
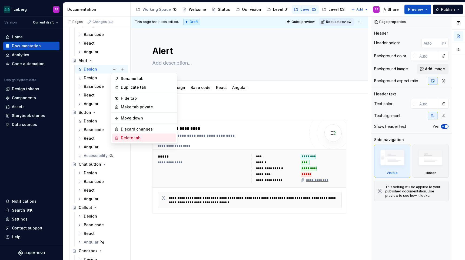
click at [133, 136] on div "Delete tab" at bounding box center [147, 137] width 53 height 5
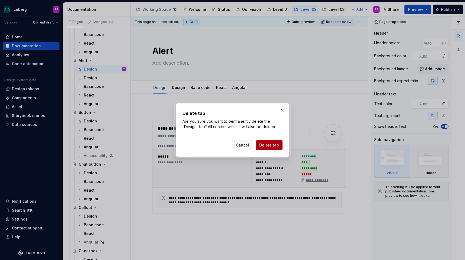
click at [273, 148] on button "Delete tab" at bounding box center [269, 145] width 27 height 10
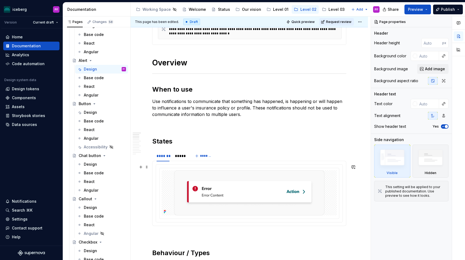
scroll to position [150, 0]
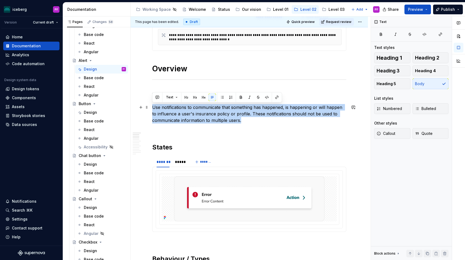
drag, startPoint x: 221, startPoint y: 117, endPoint x: 152, endPoint y: 105, distance: 70.3
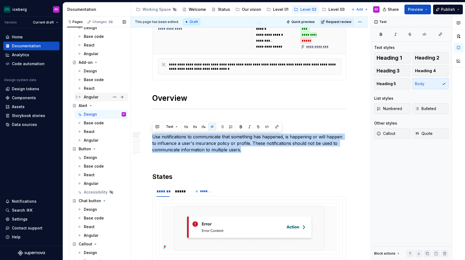
scroll to position [37, 0]
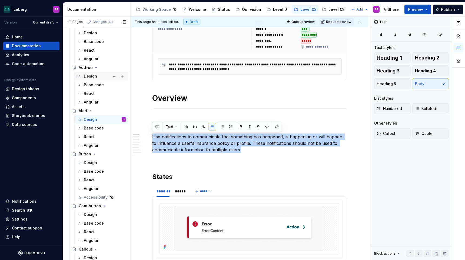
click at [94, 74] on div "Design" at bounding box center [90, 76] width 13 height 5
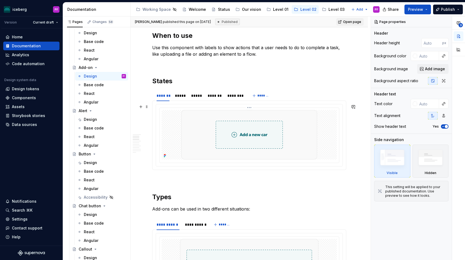
scroll to position [229, 0]
click at [93, 120] on div "Design" at bounding box center [90, 119] width 13 height 5
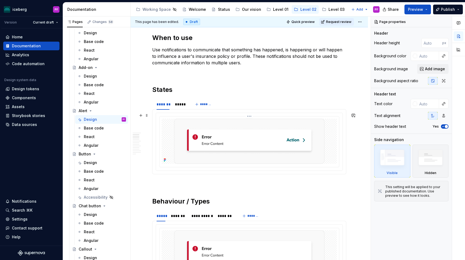
scroll to position [208, 0]
click at [179, 104] on div "*****" at bounding box center [180, 103] width 11 height 5
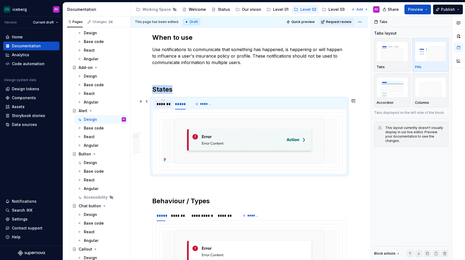
click at [162, 104] on div "*******" at bounding box center [163, 103] width 13 height 5
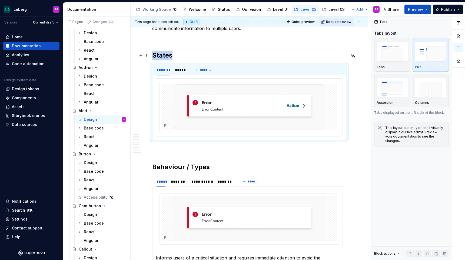
scroll to position [238, 0]
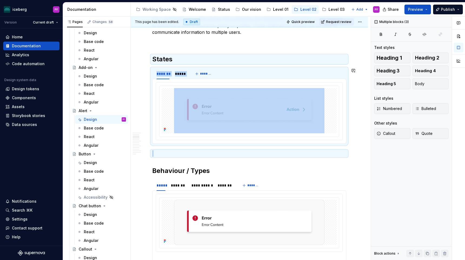
drag, startPoint x: 177, startPoint y: 147, endPoint x: 161, endPoint y: 66, distance: 82.9
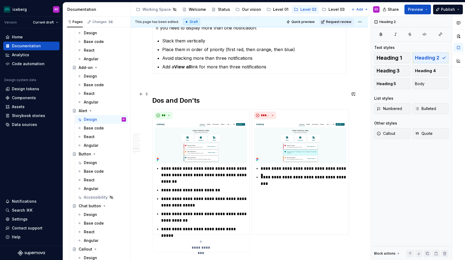
scroll to position [1101, 0]
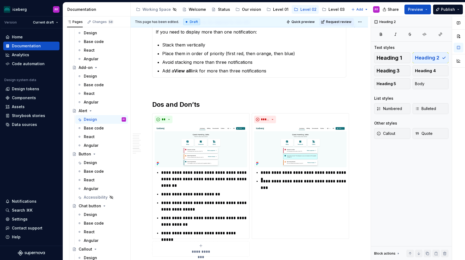
type textarea "*"
